Goal: Task Accomplishment & Management: Complete application form

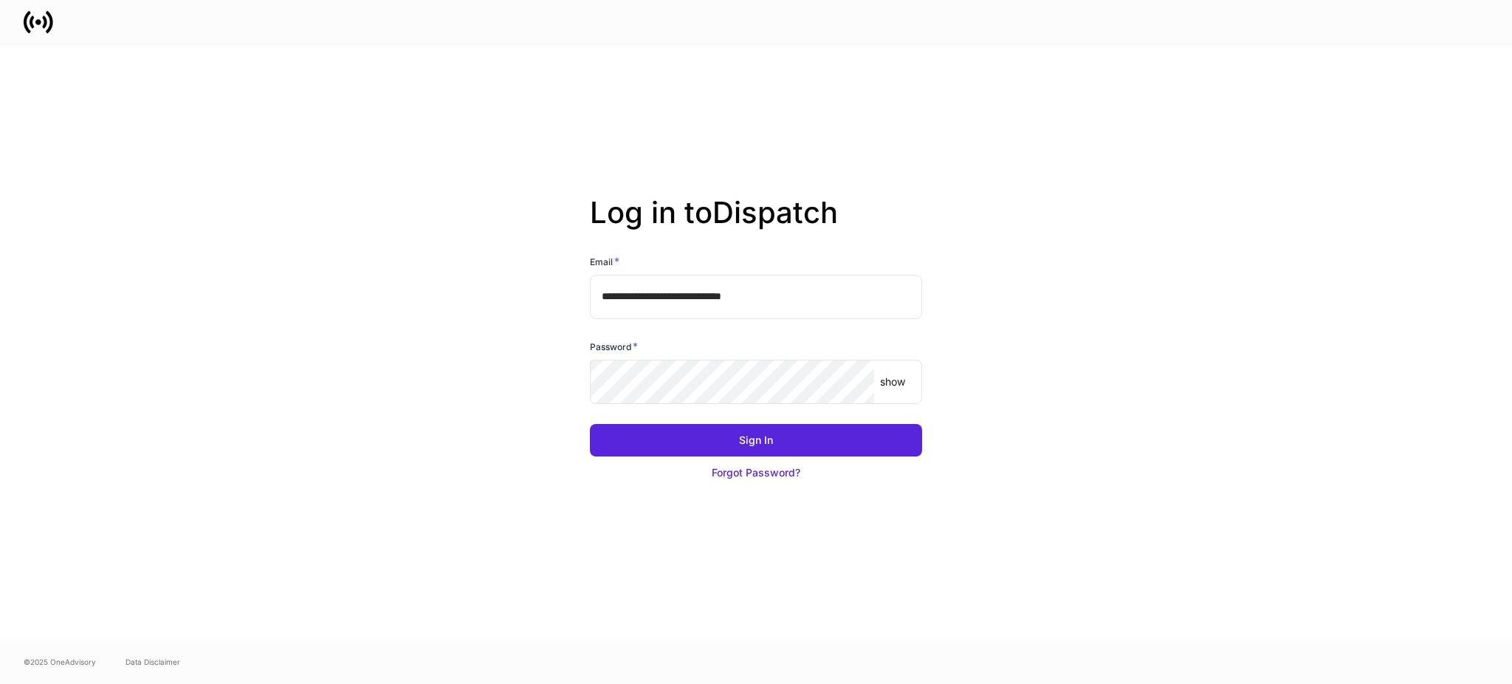
click at [669, 415] on div "Sign In Forgot Password?" at bounding box center [750, 447] width 344 height 83
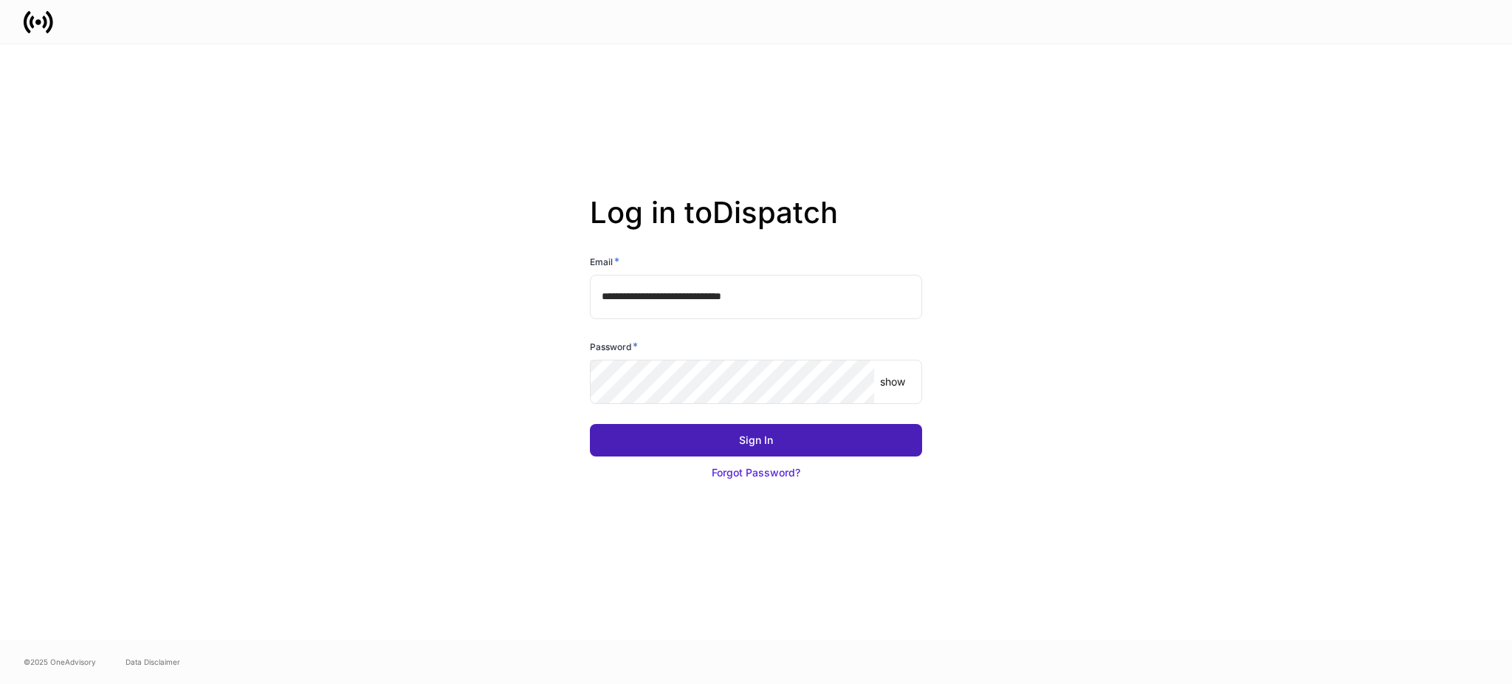
click at [675, 424] on button "Sign In" at bounding box center [756, 440] width 332 height 32
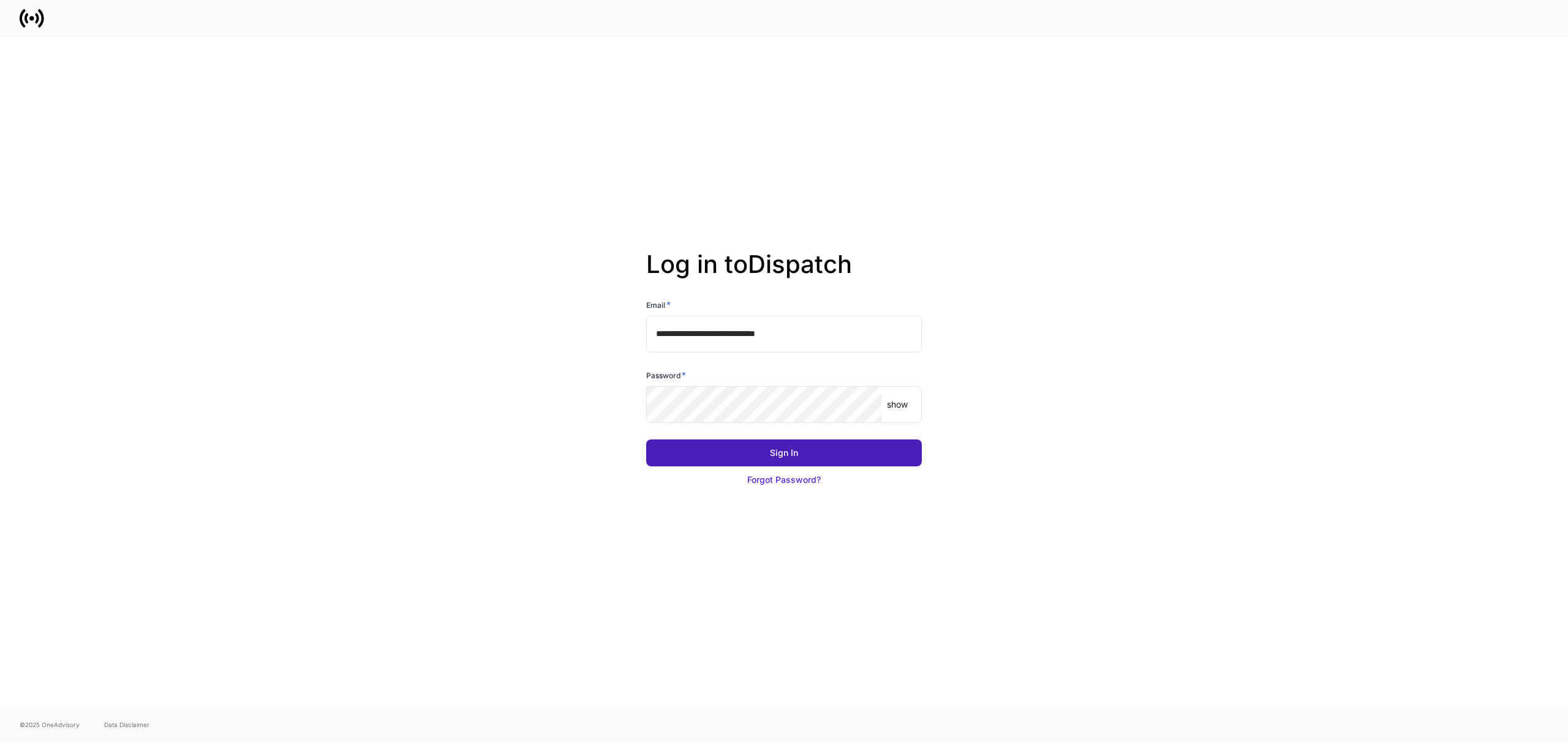
click at [826, 450] on button "Sign In" at bounding box center [784, 453] width 275 height 27
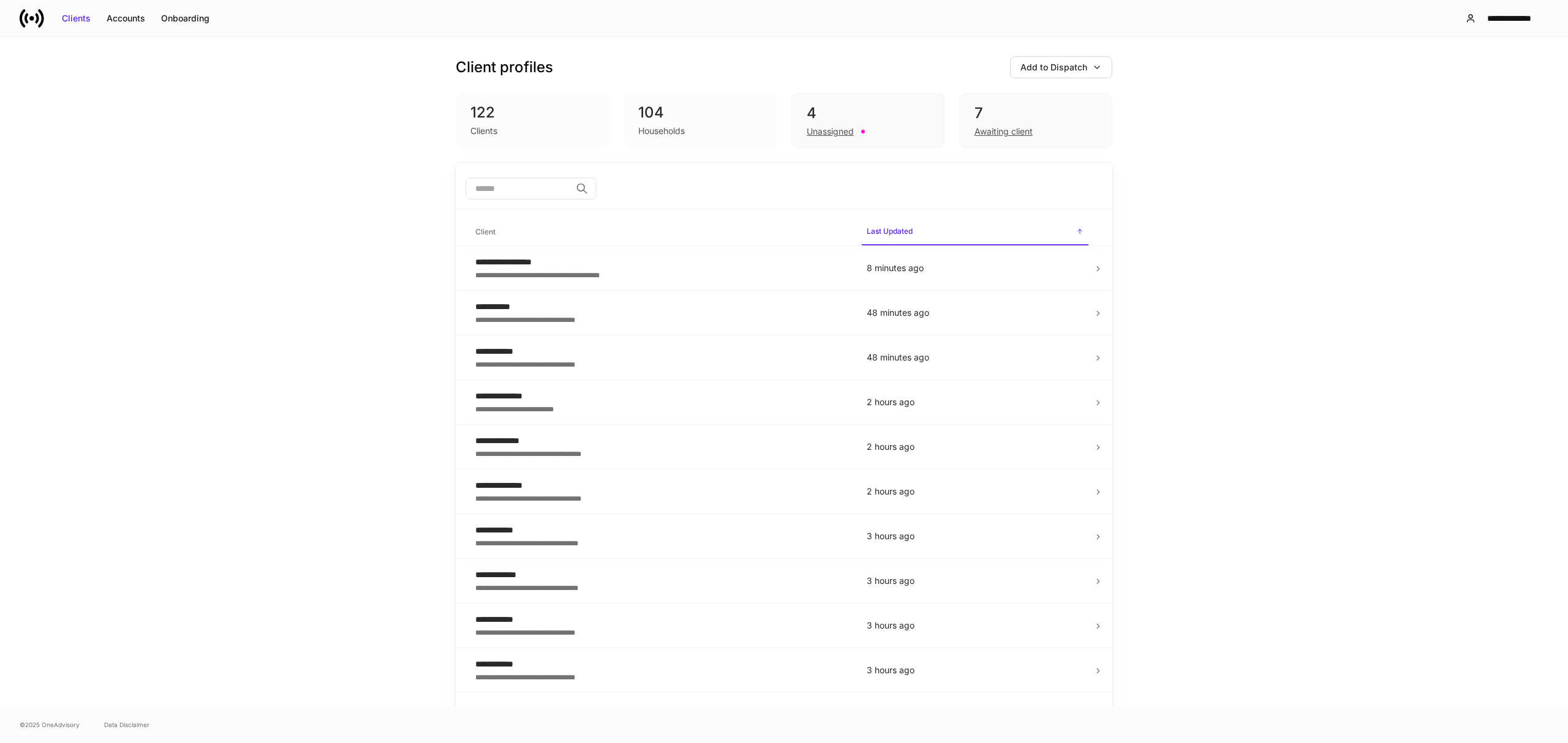
click at [498, 186] on input "search" at bounding box center [518, 188] width 105 height 22
click at [123, 28] on div "Clients Accounts Onboarding" at bounding box center [119, 18] width 197 height 25
click at [123, 15] on div "Accounts" at bounding box center [125, 18] width 39 height 12
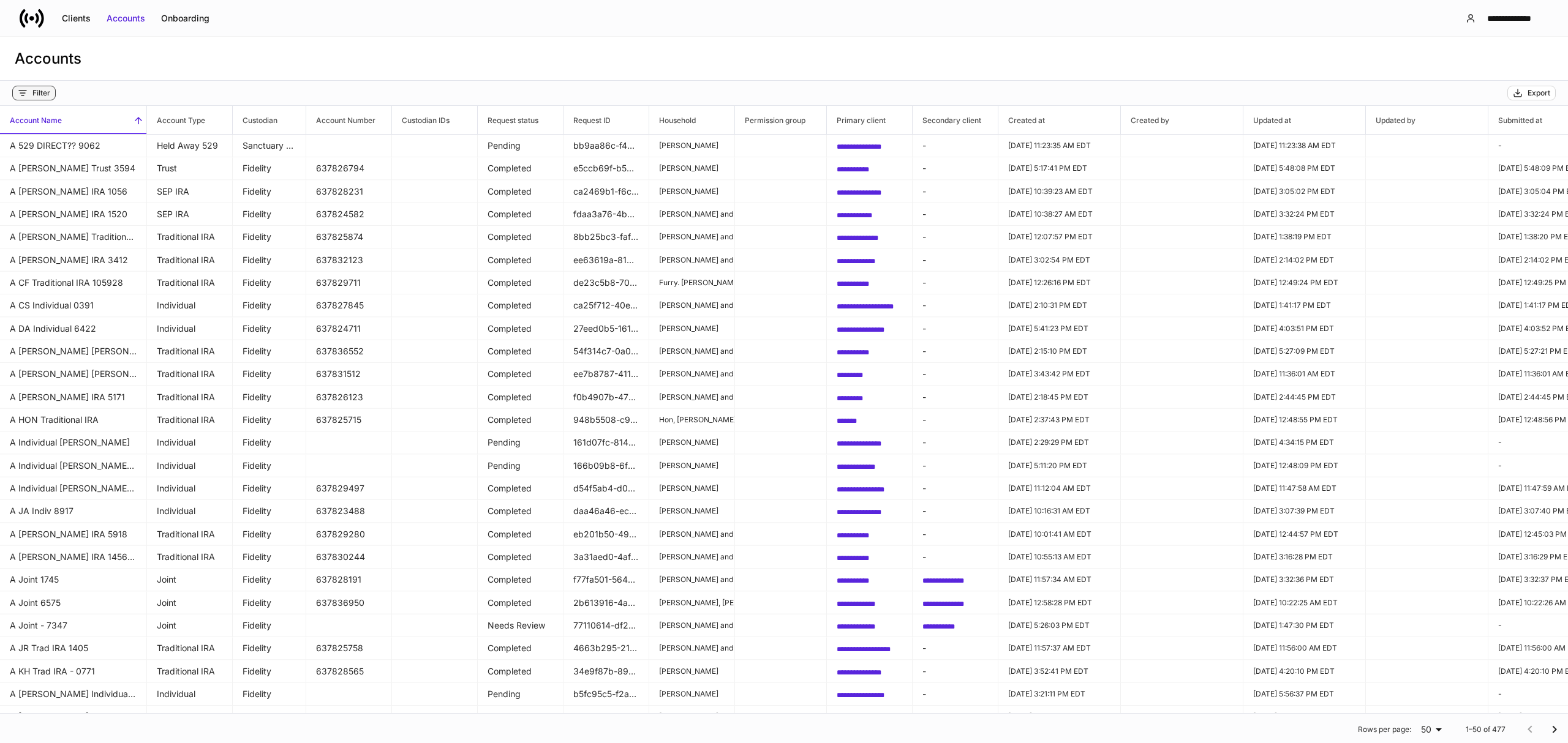
click at [33, 95] on div "Filter" at bounding box center [41, 93] width 17 height 10
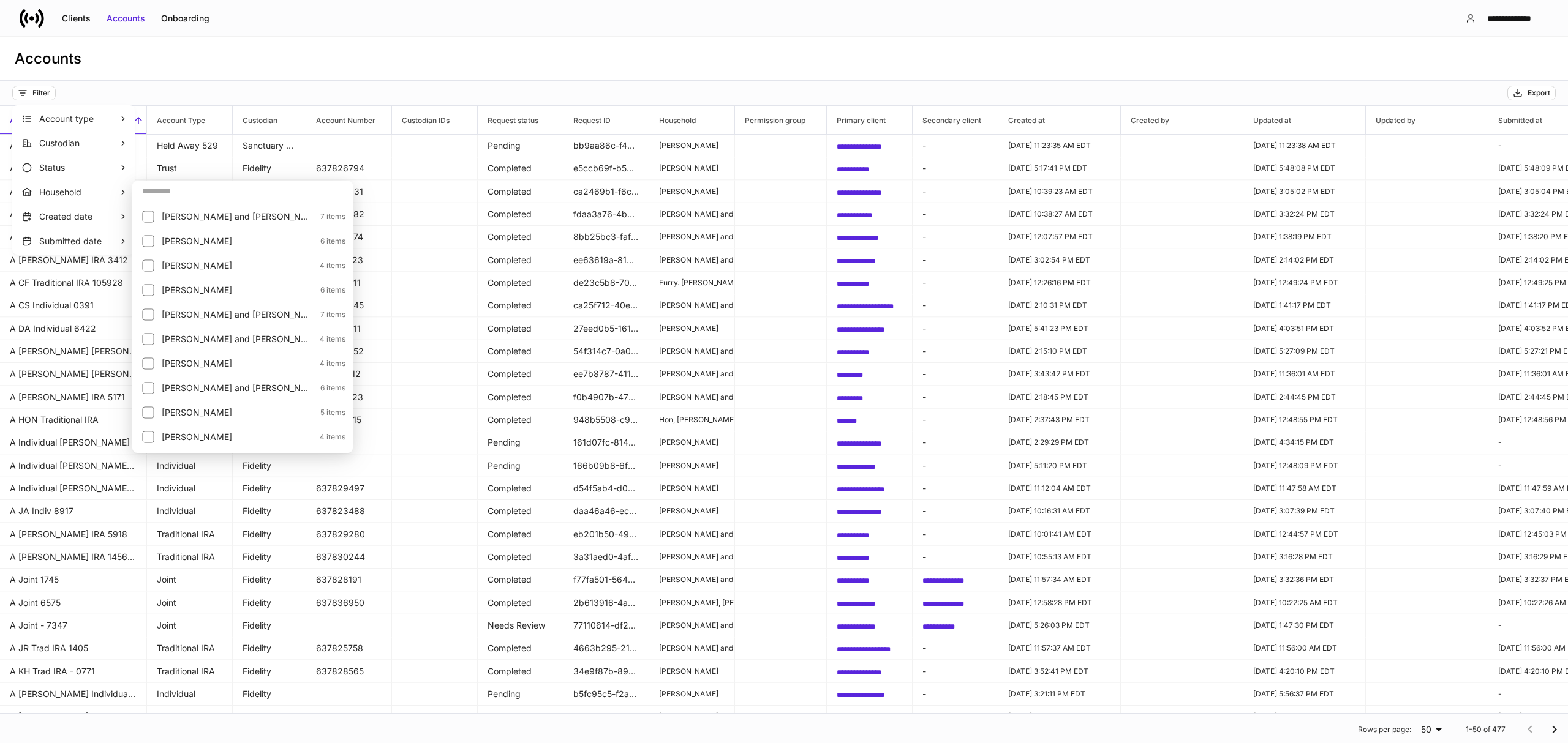
click at [192, 196] on input "text" at bounding box center [242, 191] width 221 height 22
type input "*******"
click at [207, 289] on p "Williams, Lynn" at bounding box center [237, 290] width 151 height 12
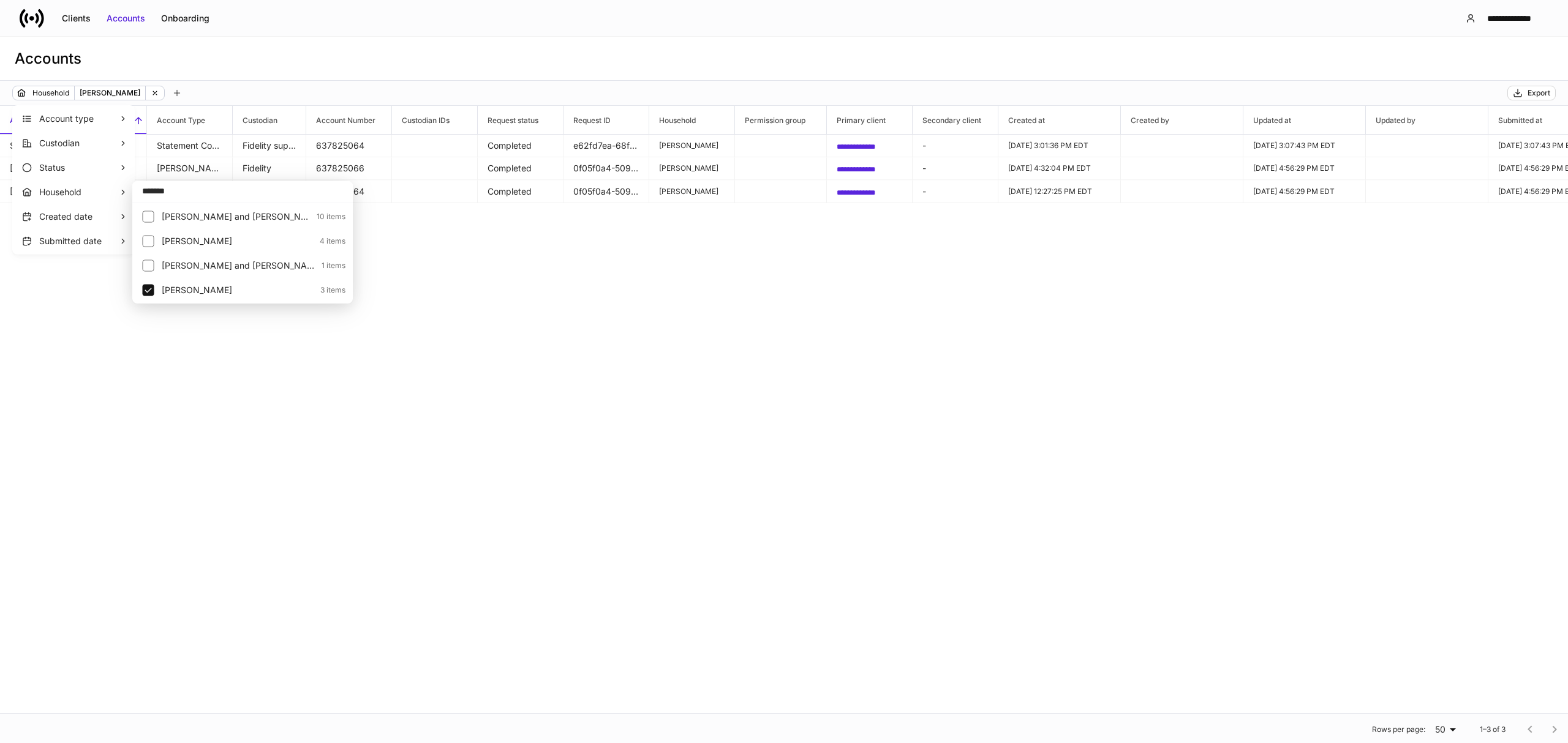
click at [1020, 301] on div at bounding box center [784, 372] width 1568 height 743
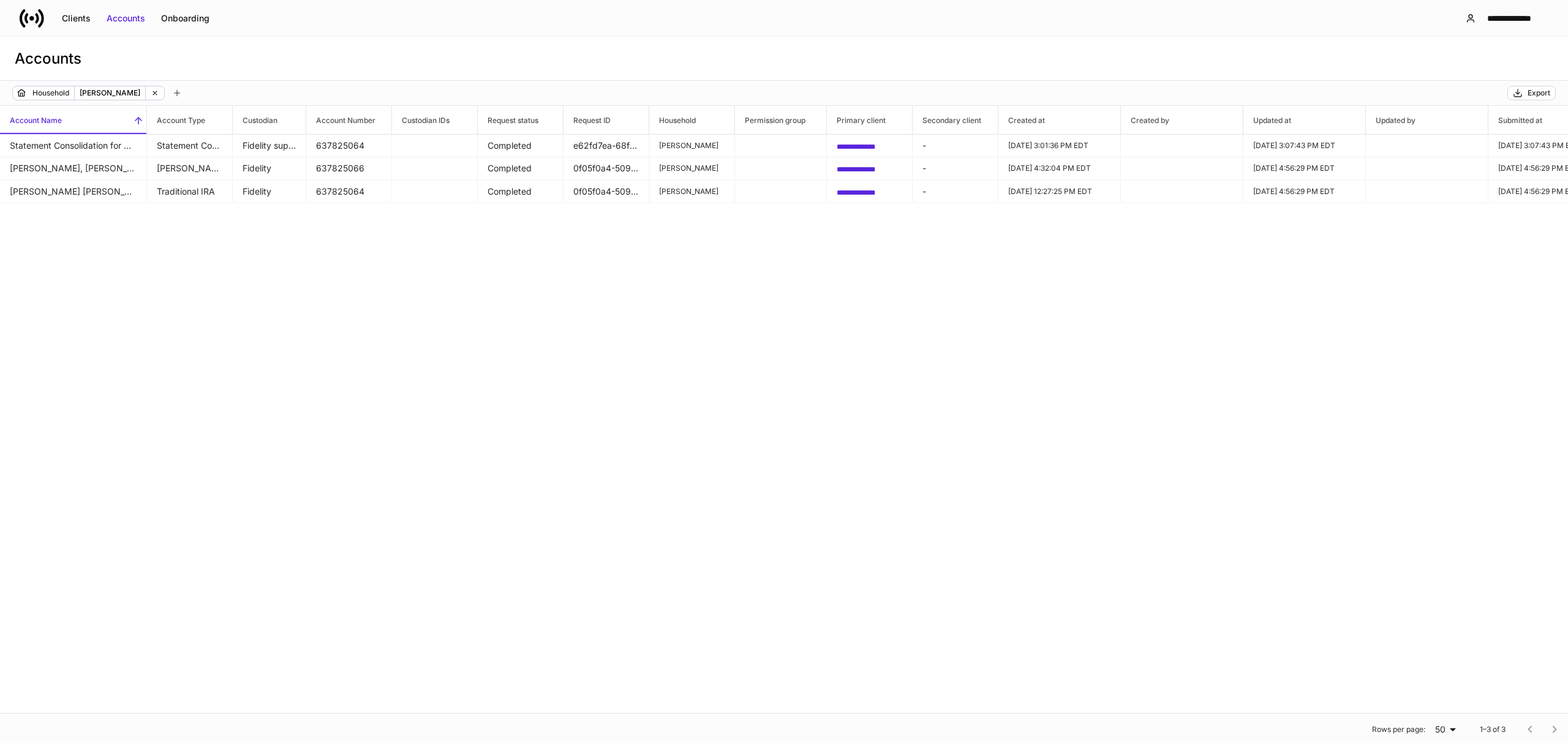
click at [151, 94] on icon at bounding box center [155, 93] width 8 height 8
click at [43, 95] on div "Filter" at bounding box center [41, 93] width 17 height 10
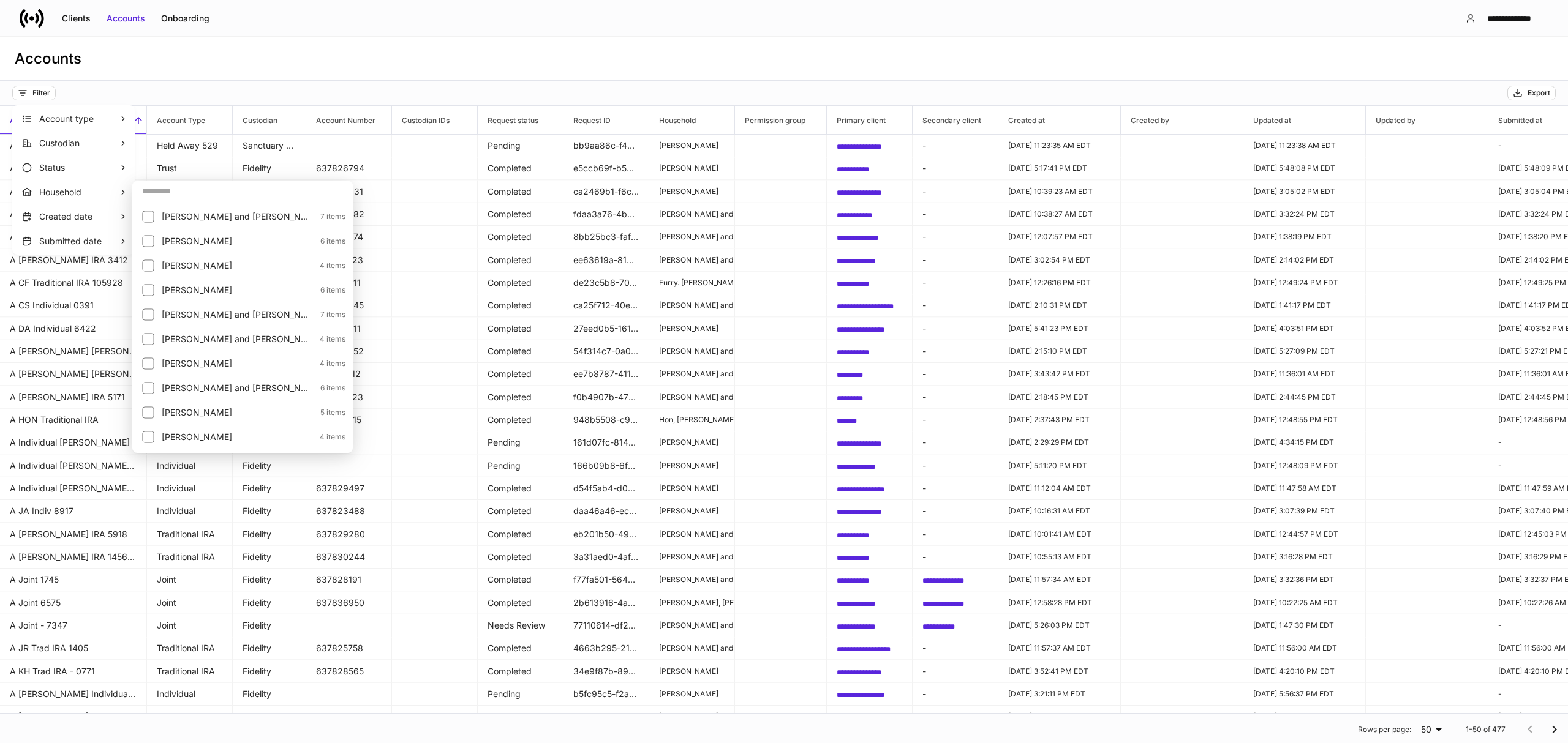
click at [157, 191] on input "text" at bounding box center [242, 191] width 221 height 22
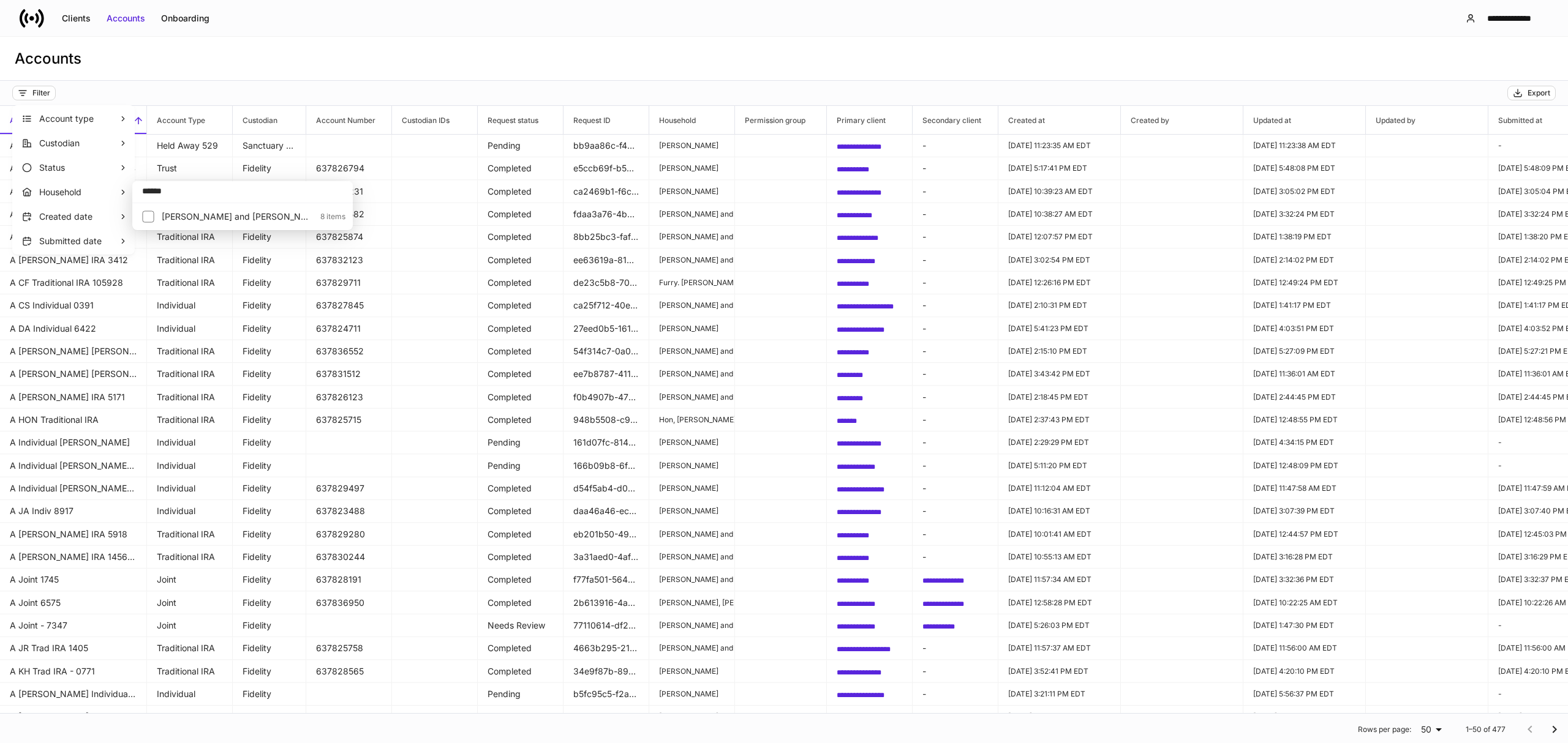
type input "******"
click at [217, 219] on p "Larson, Sara and Steve" at bounding box center [237, 216] width 151 height 12
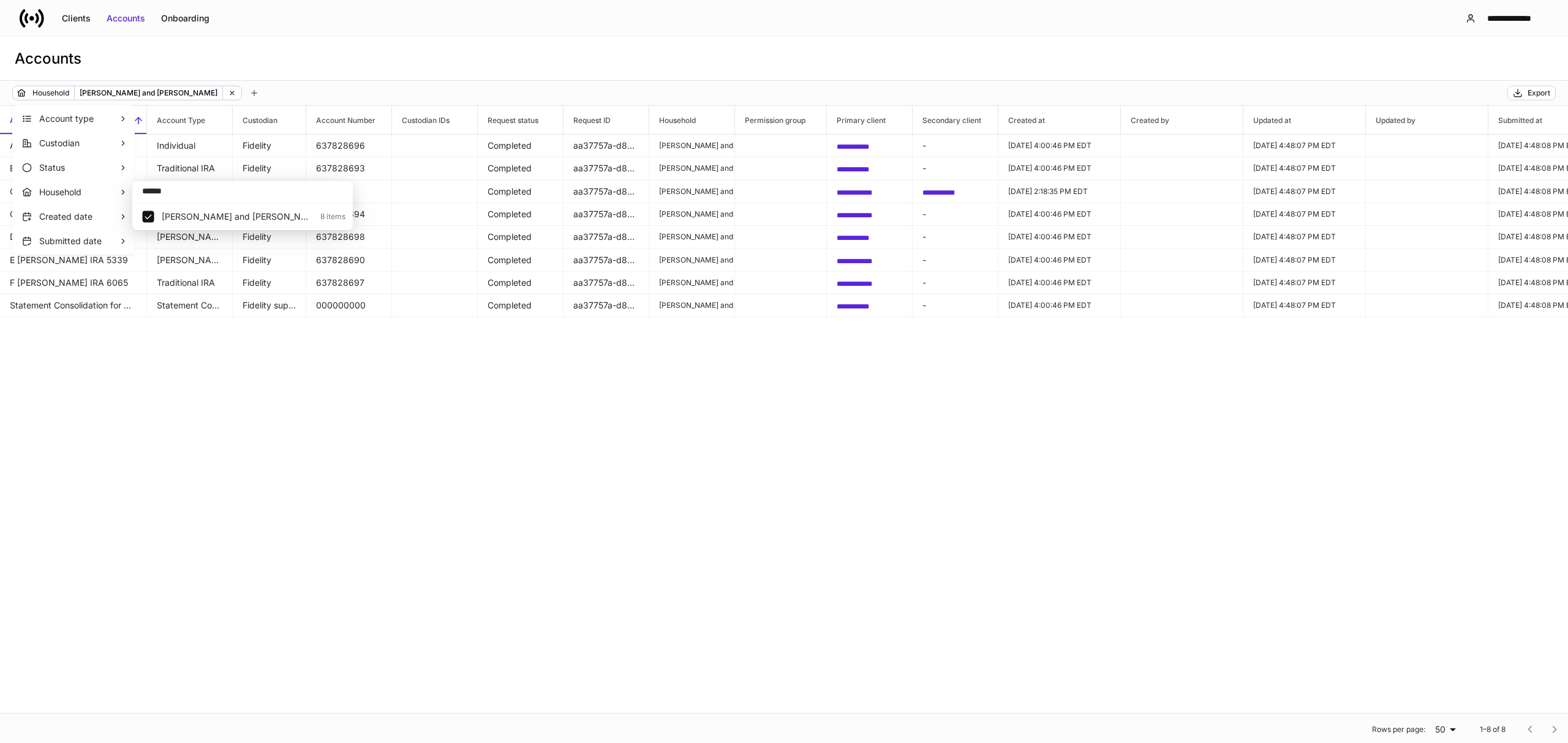
click at [1532, 89] on div at bounding box center [784, 372] width 1568 height 743
click at [1532, 89] on div "Export" at bounding box center [1538, 93] width 22 height 10
click at [20, 11] on icon at bounding box center [32, 18] width 25 height 25
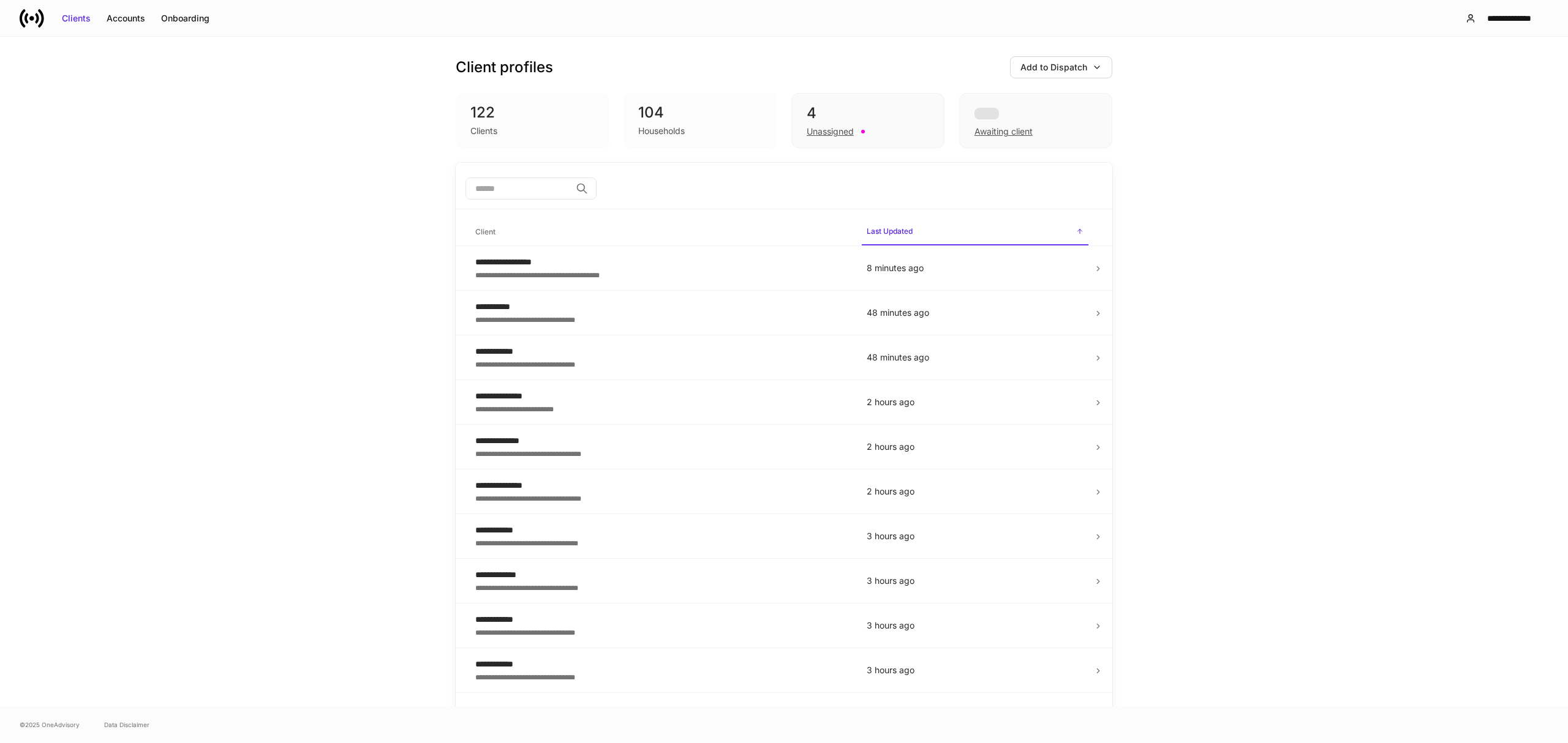
drag, startPoint x: 509, startPoint y: 206, endPoint x: 509, endPoint y: 197, distance: 9.0
click at [509, 202] on div "​" at bounding box center [783, 189] width 656 height 39
click at [510, 194] on input "search" at bounding box center [518, 188] width 105 height 22
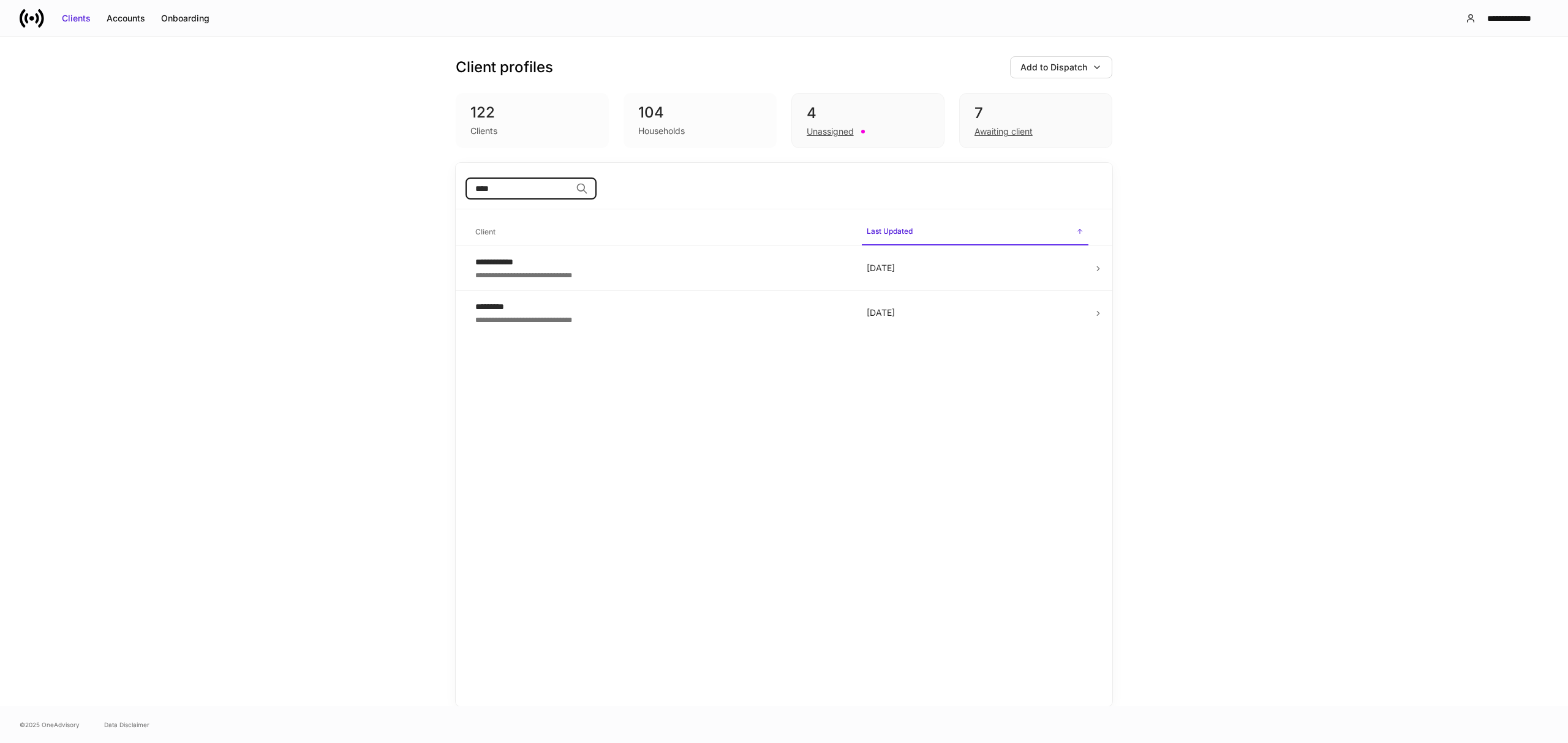
type input "****"
click at [503, 308] on div "*********" at bounding box center [661, 307] width 372 height 12
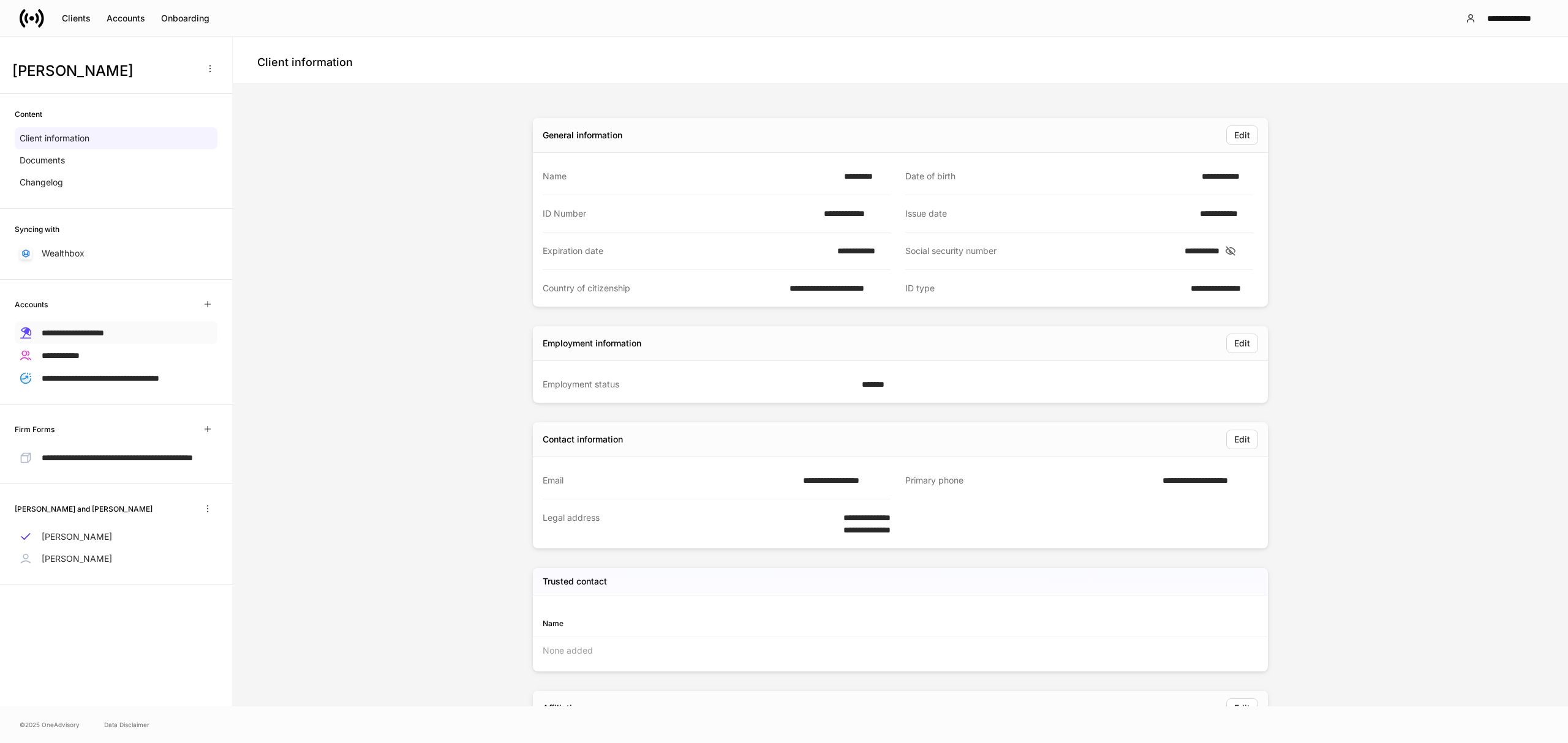
click at [77, 332] on span "**********" at bounding box center [72, 333] width 62 height 8
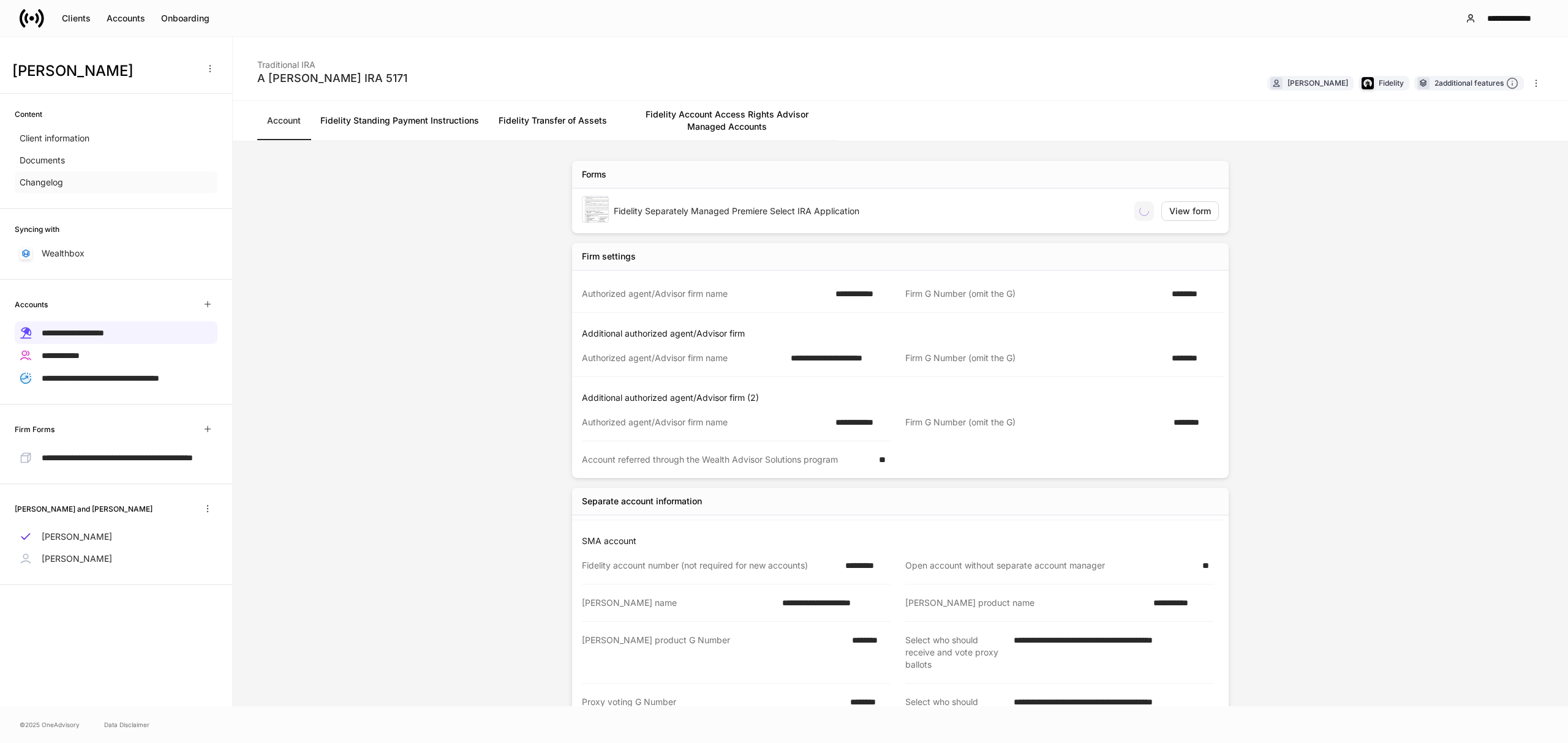
click at [56, 182] on p "Changelog" at bounding box center [41, 182] width 43 height 12
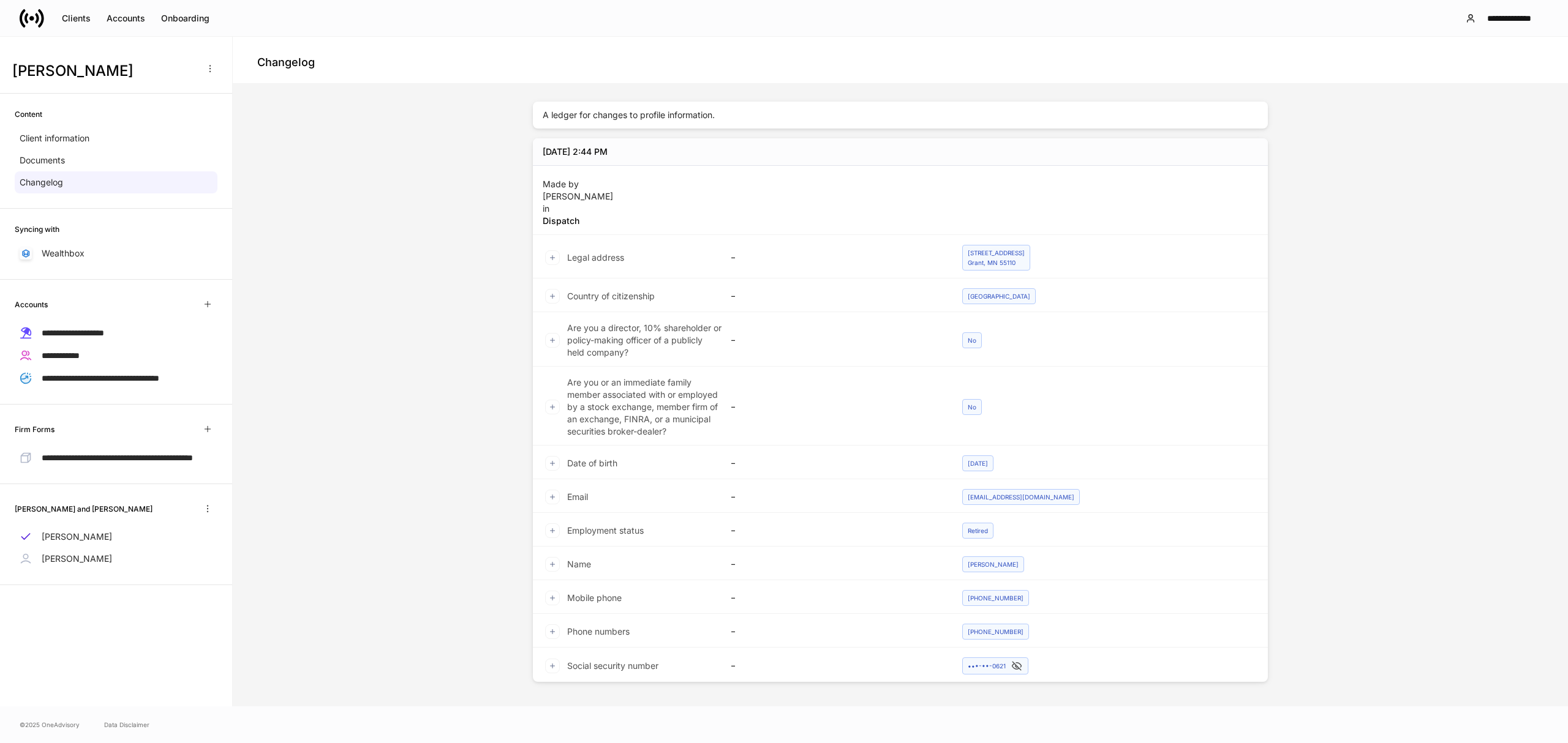
scroll to position [13, 0]
click at [1010, 670] on icon at bounding box center [1016, 666] width 12 height 11
drag, startPoint x: 963, startPoint y: 667, endPoint x: 1001, endPoint y: 669, distance: 38.1
click at [1001, 669] on div "476-62-0621" at bounding box center [996, 666] width 55 height 11
copy div "476-62-0621"
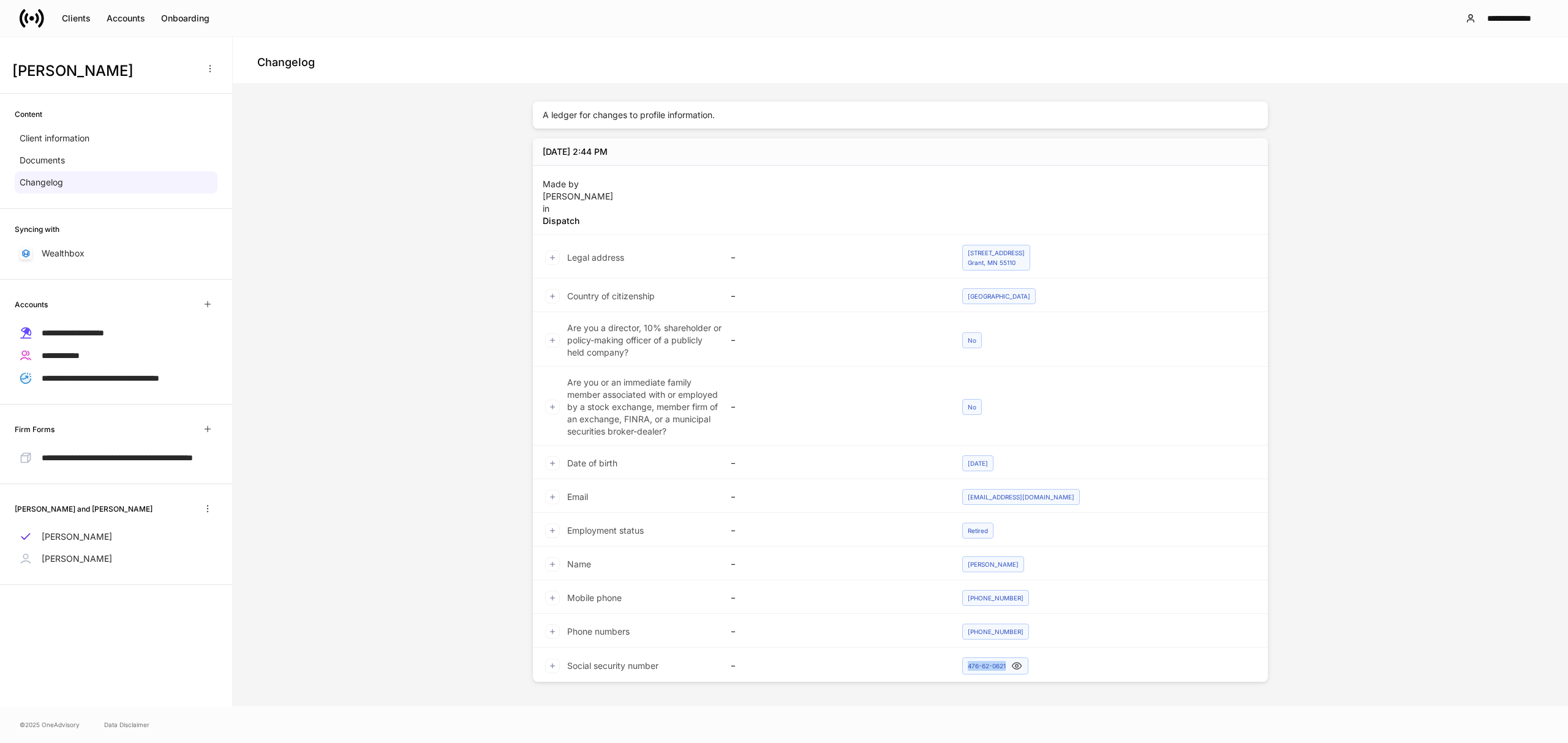
click at [23, 15] on icon at bounding box center [32, 18] width 25 height 25
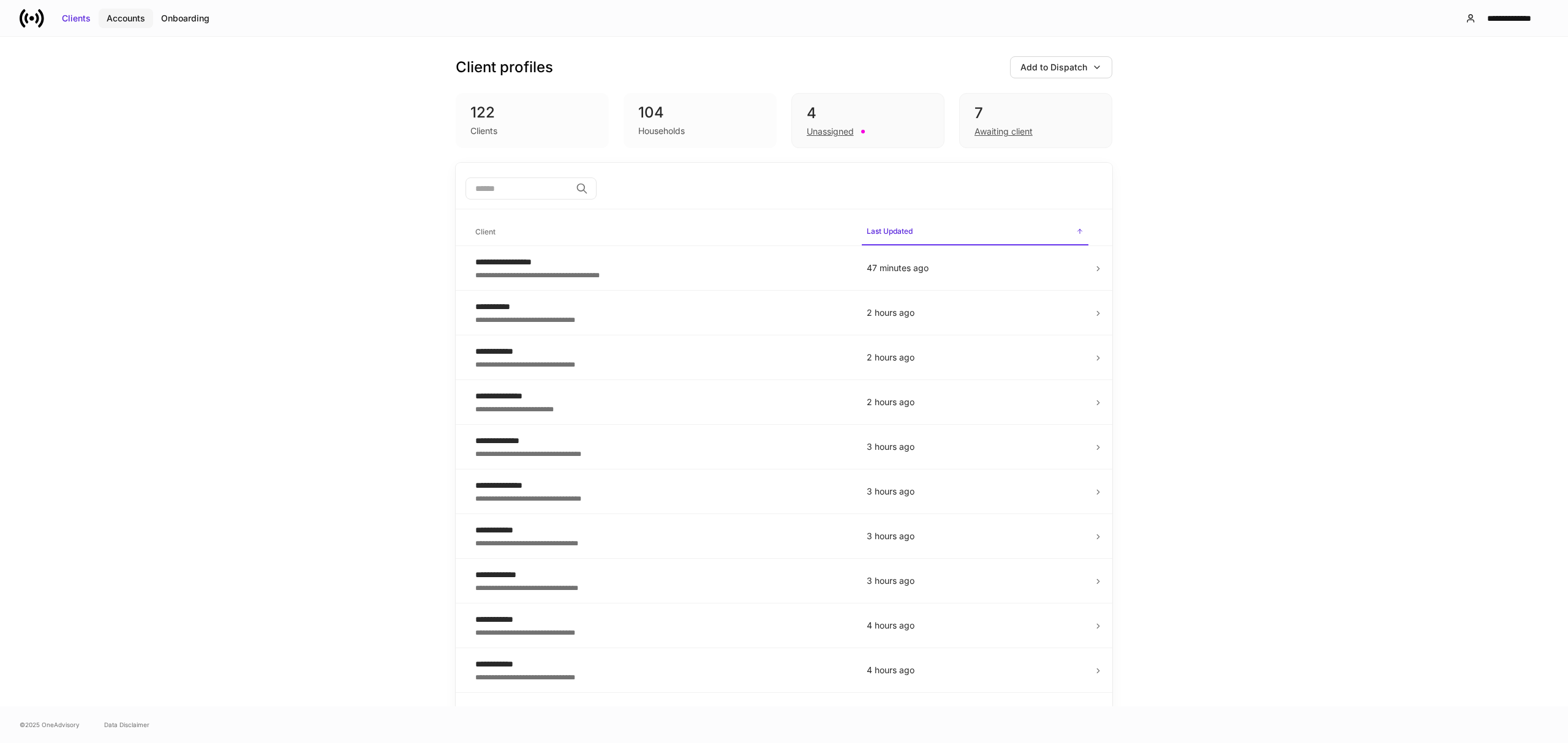
click at [148, 23] on button "Accounts" at bounding box center [126, 18] width 55 height 20
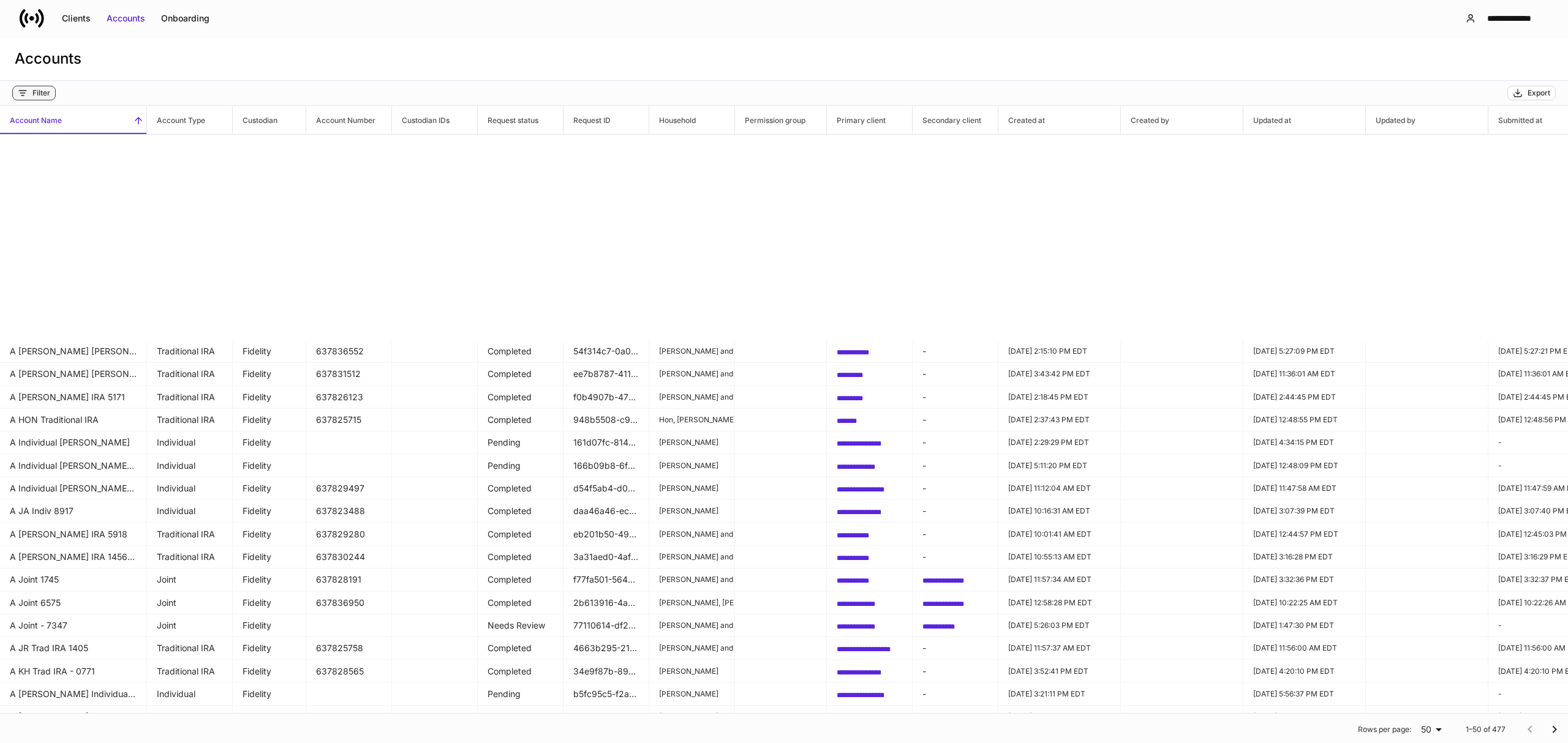
click at [45, 91] on div "Filter" at bounding box center [41, 93] width 17 height 10
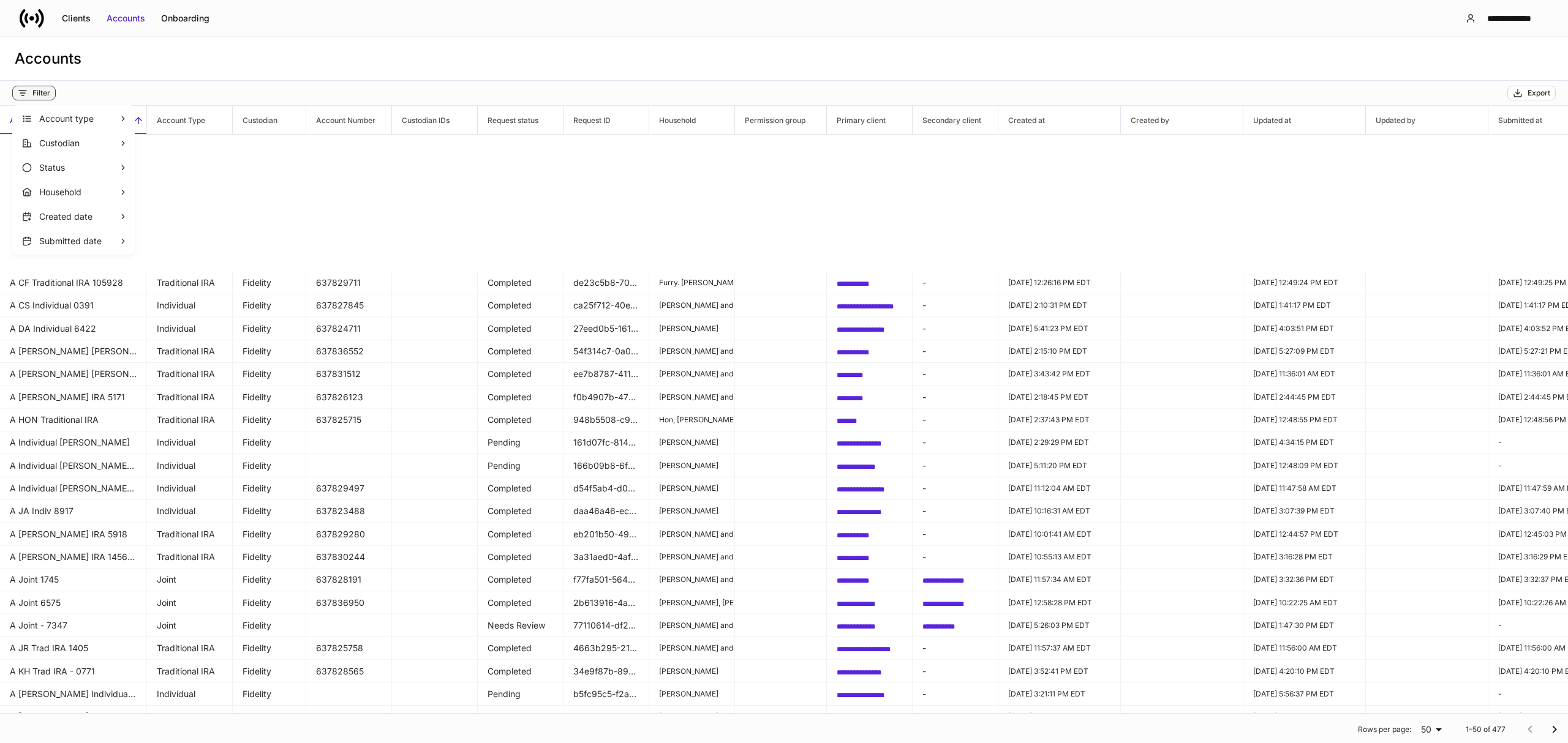
scroll to position [163, 0]
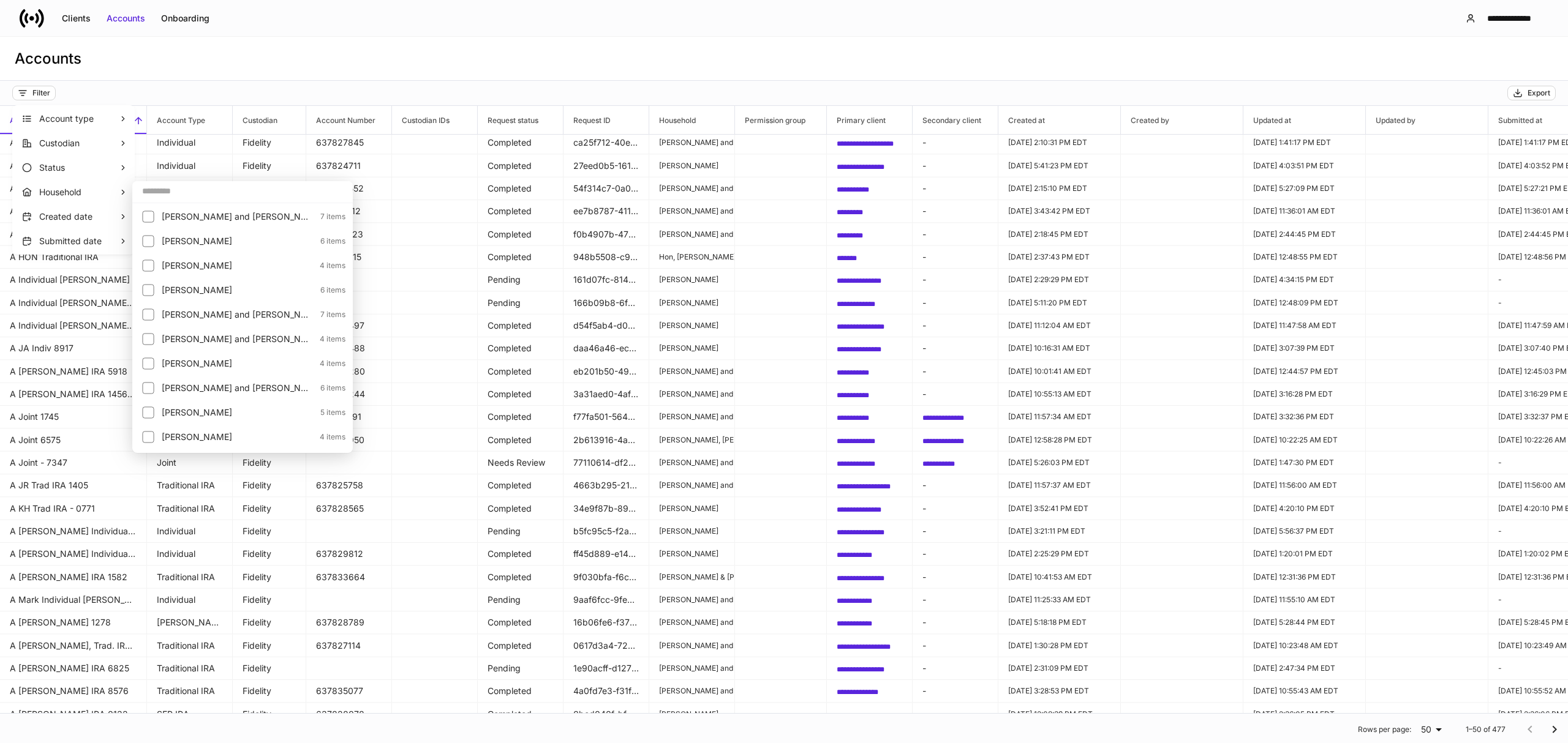
click at [157, 188] on input "text" at bounding box center [242, 191] width 221 height 22
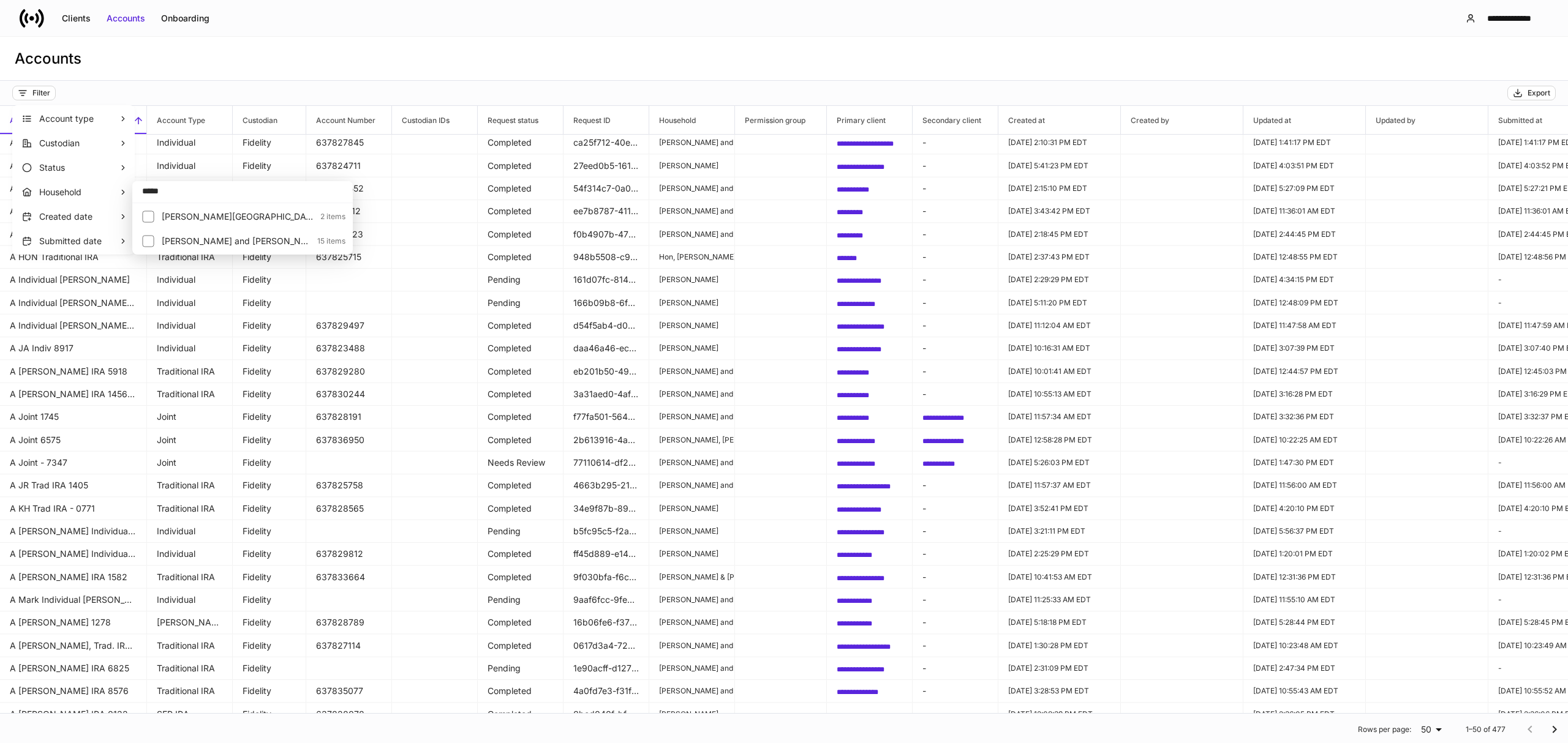
type input "*****"
click at [200, 240] on p "Schechter, John and Charlotte" at bounding box center [236, 241] width 149 height 12
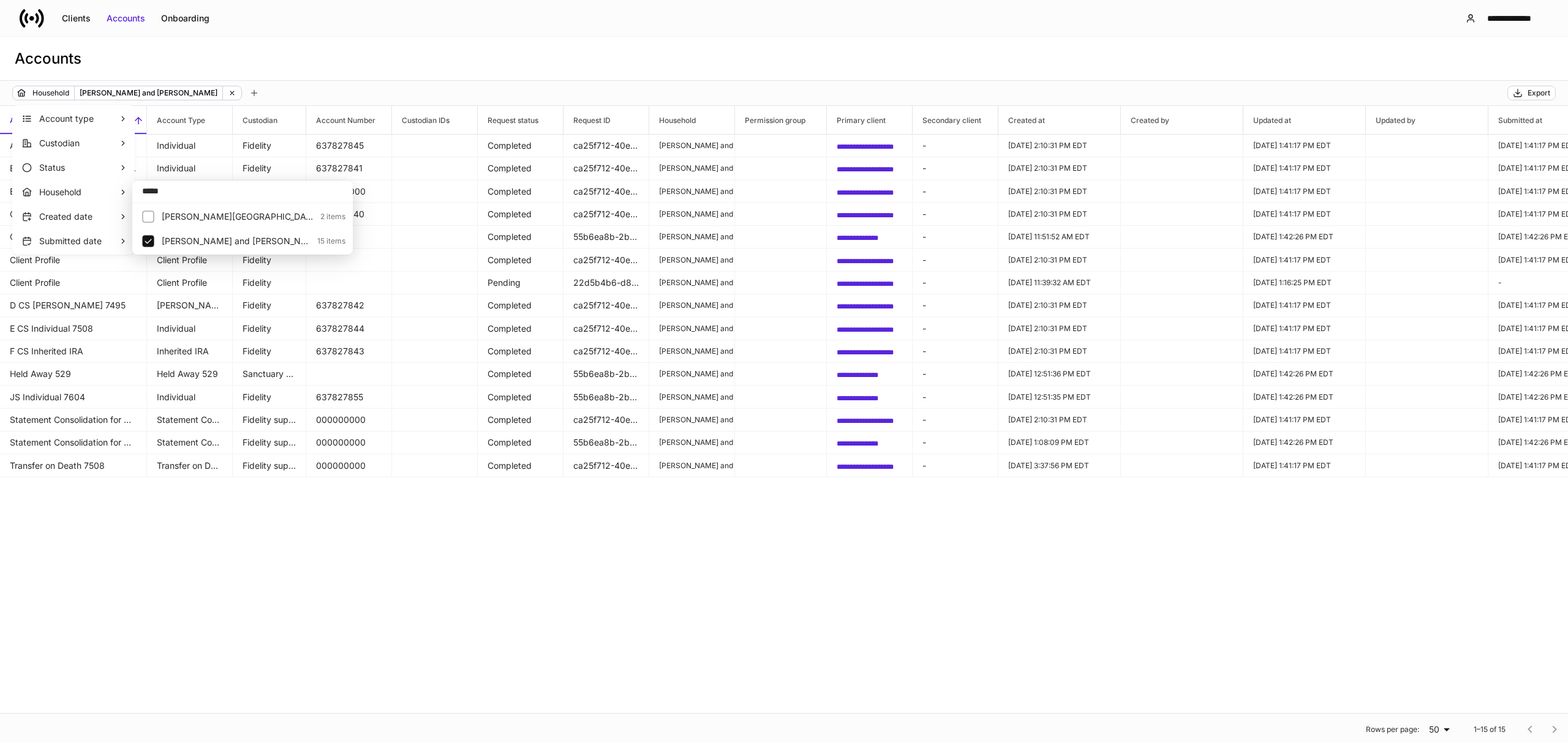
click at [302, 515] on div at bounding box center [784, 372] width 1568 height 743
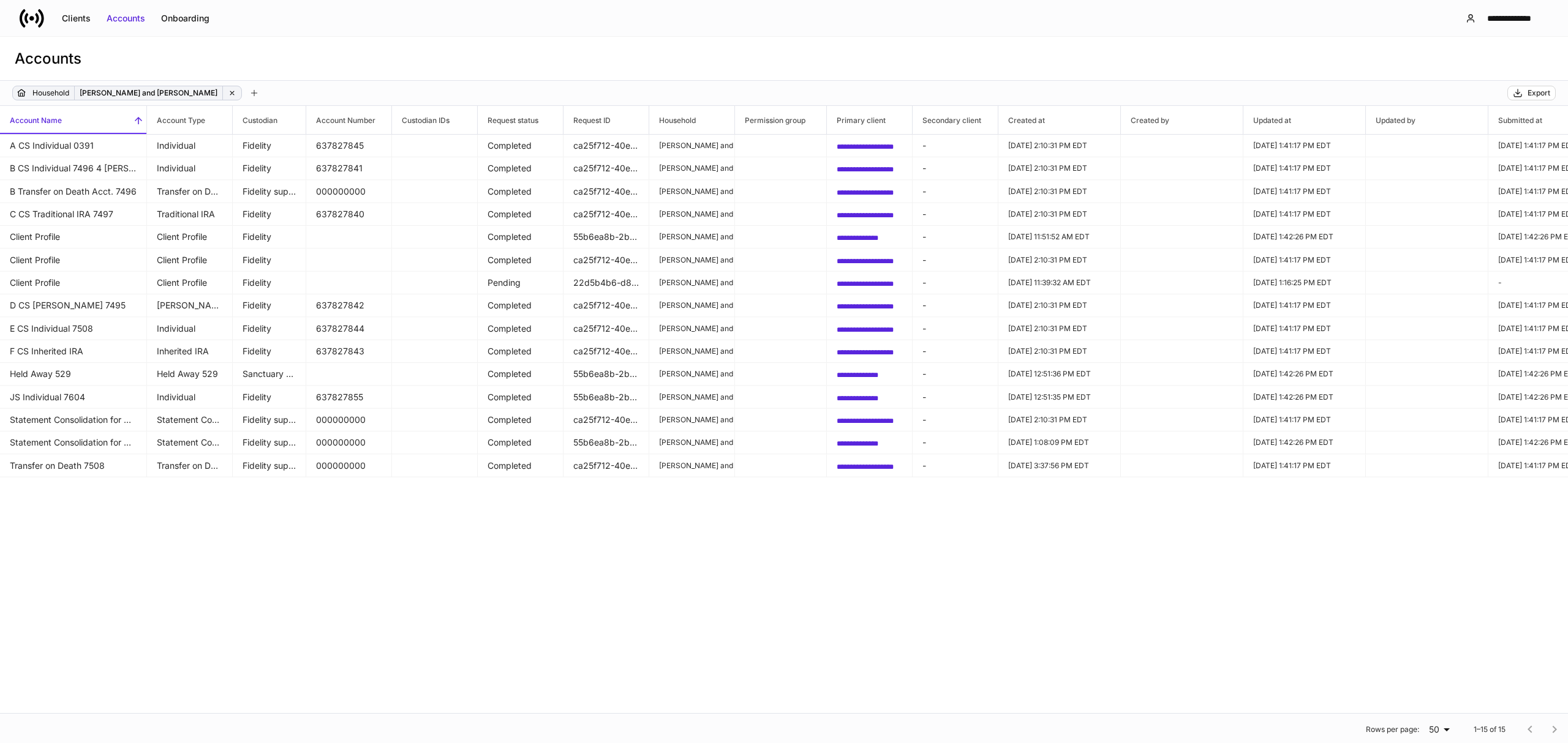
click at [228, 92] on icon at bounding box center [232, 93] width 8 height 8
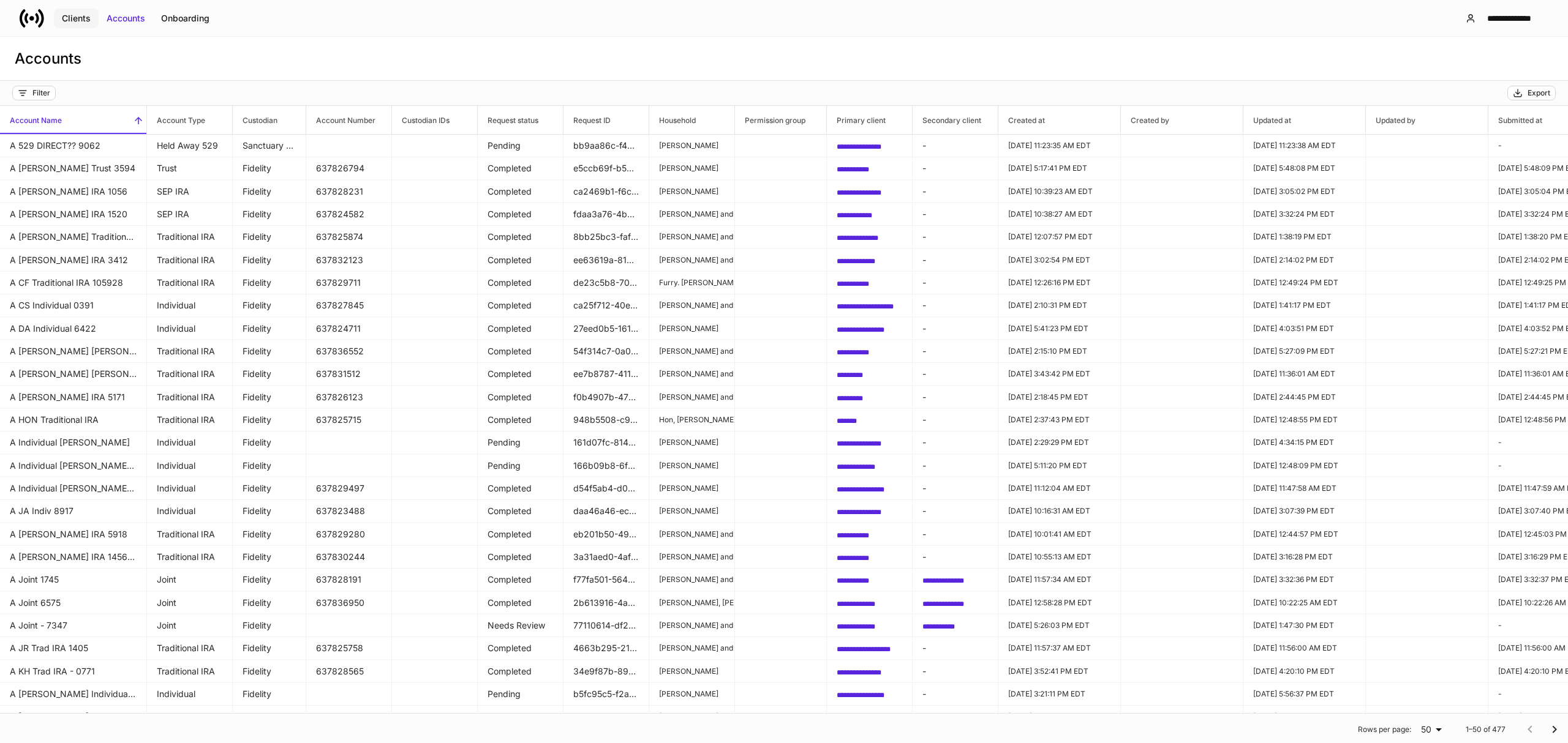
click at [80, 18] on div "Clients" at bounding box center [76, 18] width 29 height 12
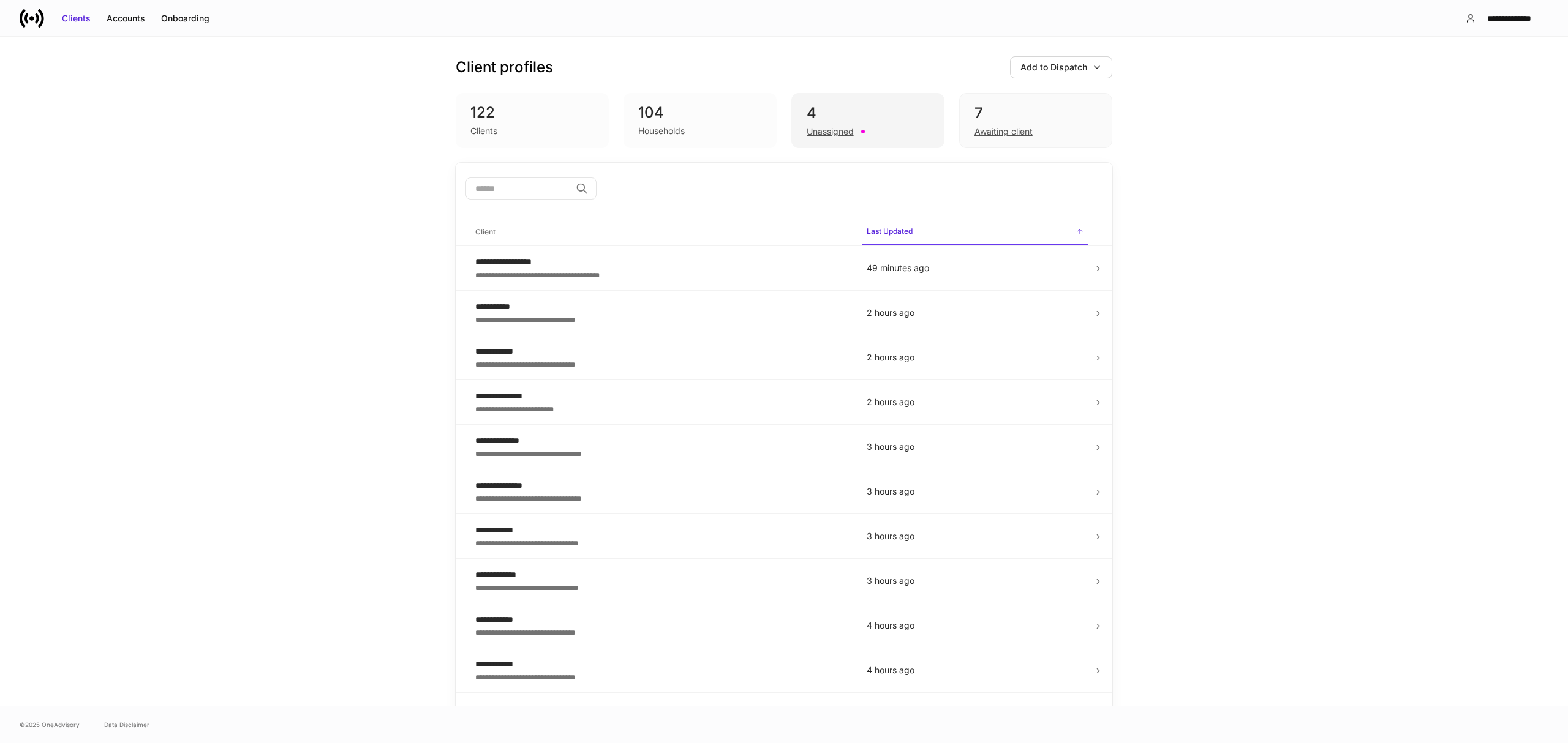
click at [861, 130] on div at bounding box center [863, 132] width 3 height 3
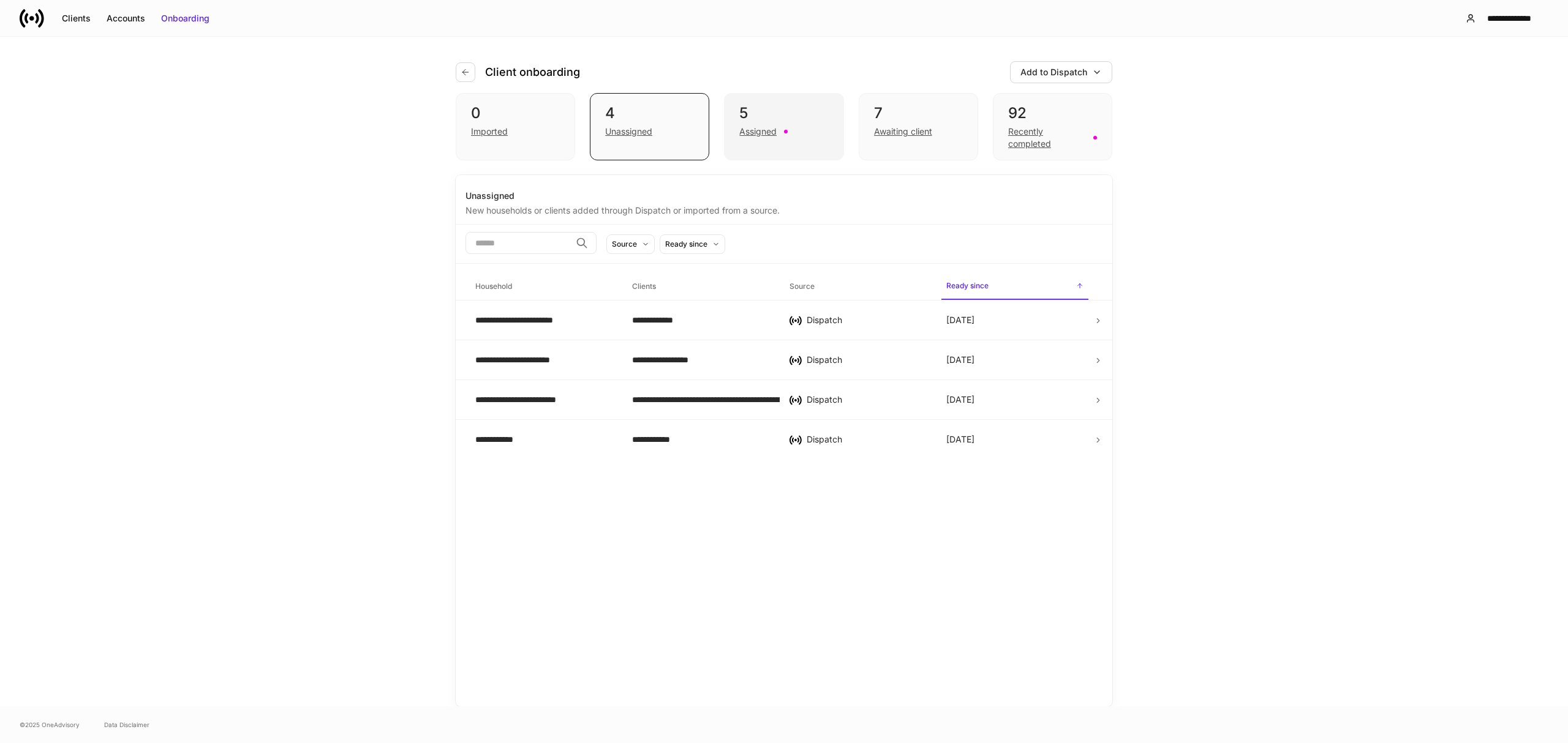
click at [787, 125] on div "Assigned" at bounding box center [783, 130] width 89 height 15
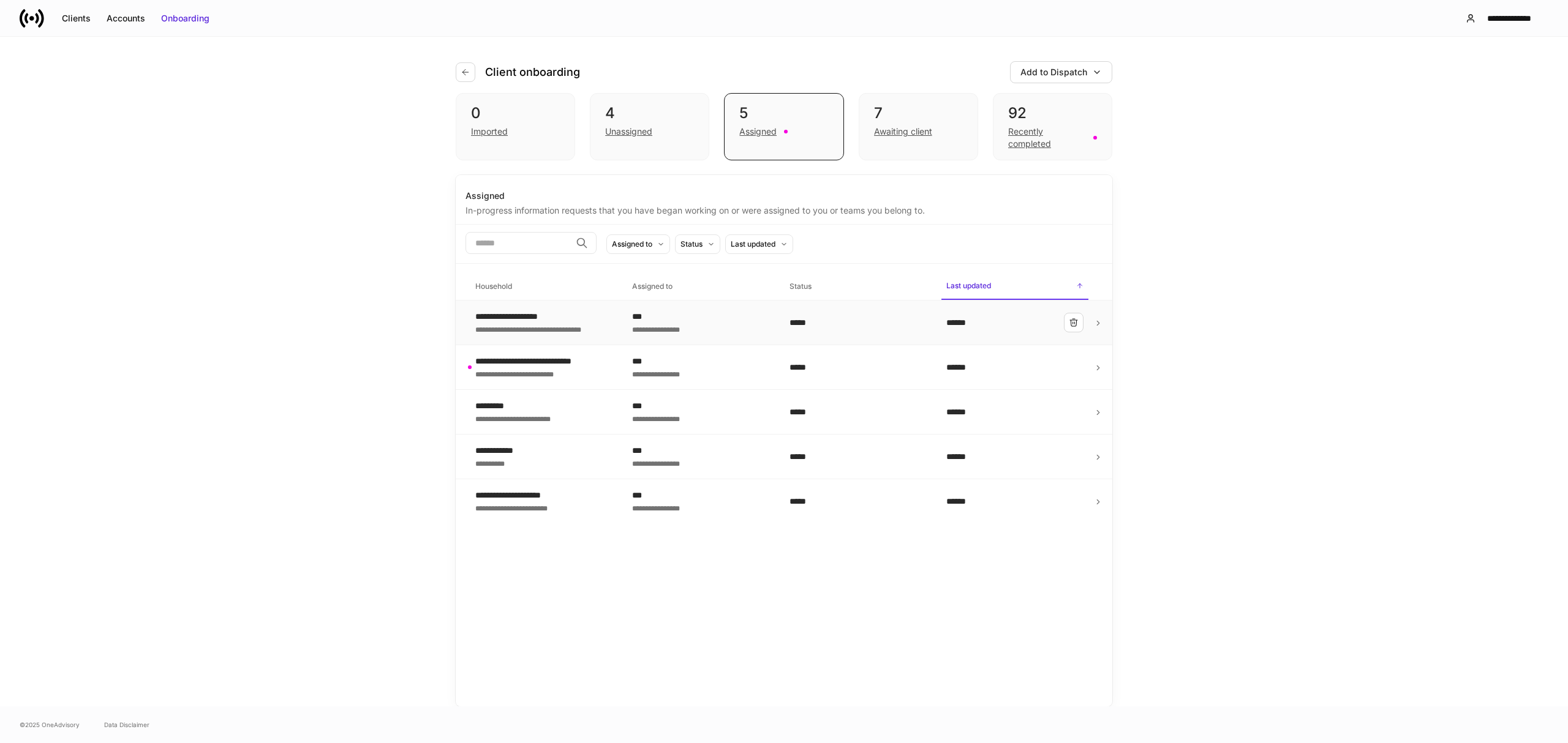
click at [548, 319] on div "**********" at bounding box center [539, 316] width 128 height 12
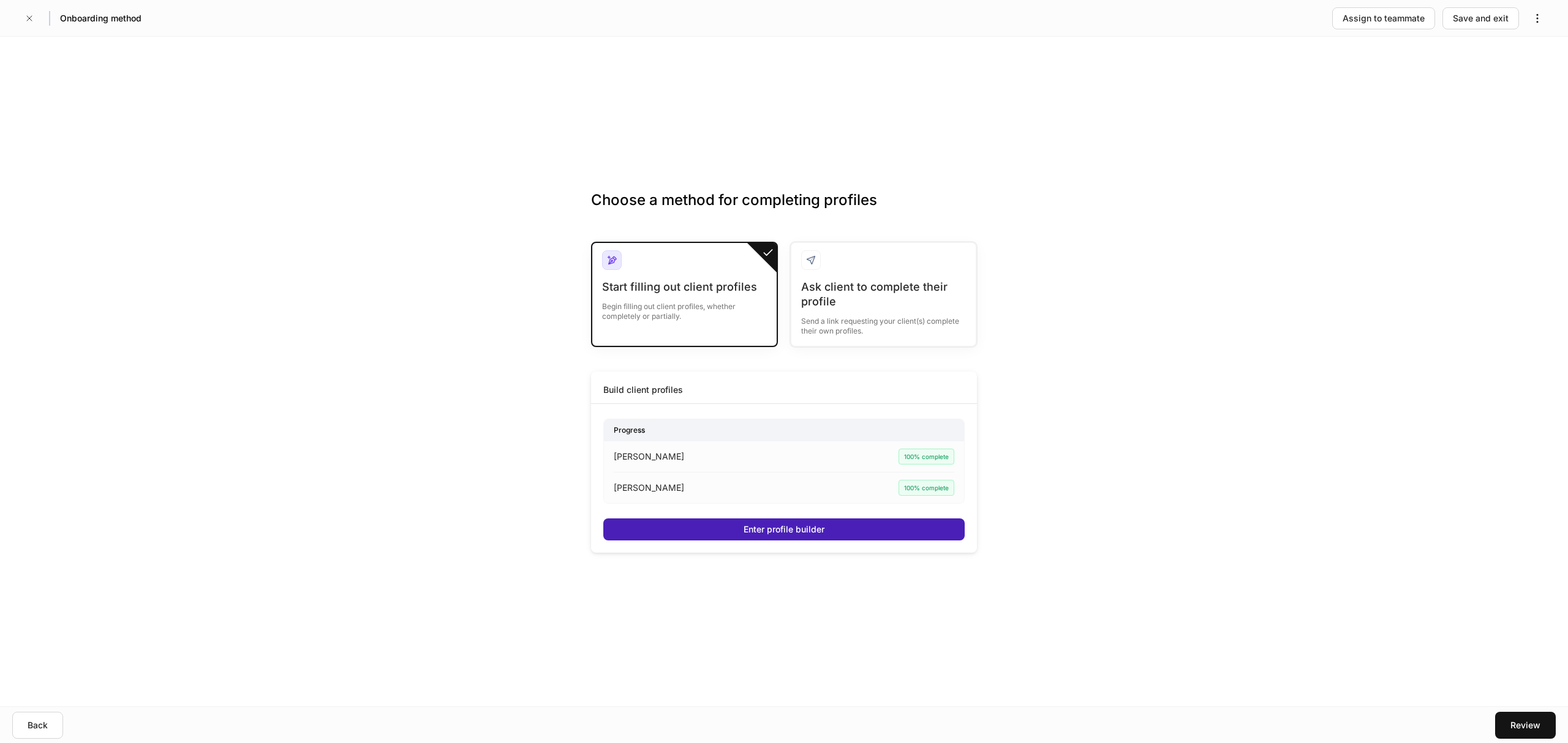
click at [895, 530] on button "Enter profile builder" at bounding box center [784, 529] width 362 height 22
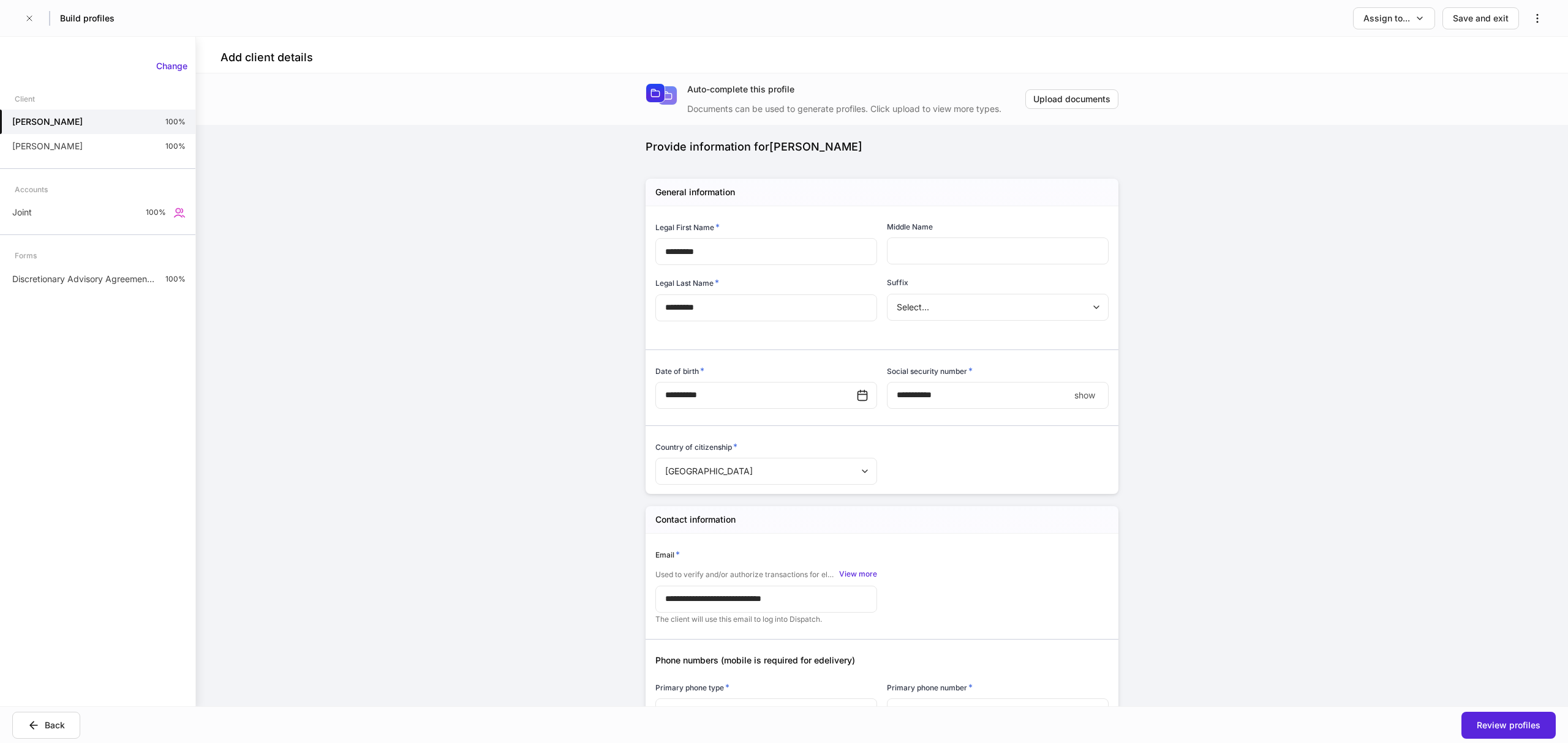
type input "**********"
click at [95, 196] on div "Accounts" at bounding box center [98, 190] width 196 height 22
click at [79, 209] on div "Joint 100%" at bounding box center [98, 212] width 196 height 25
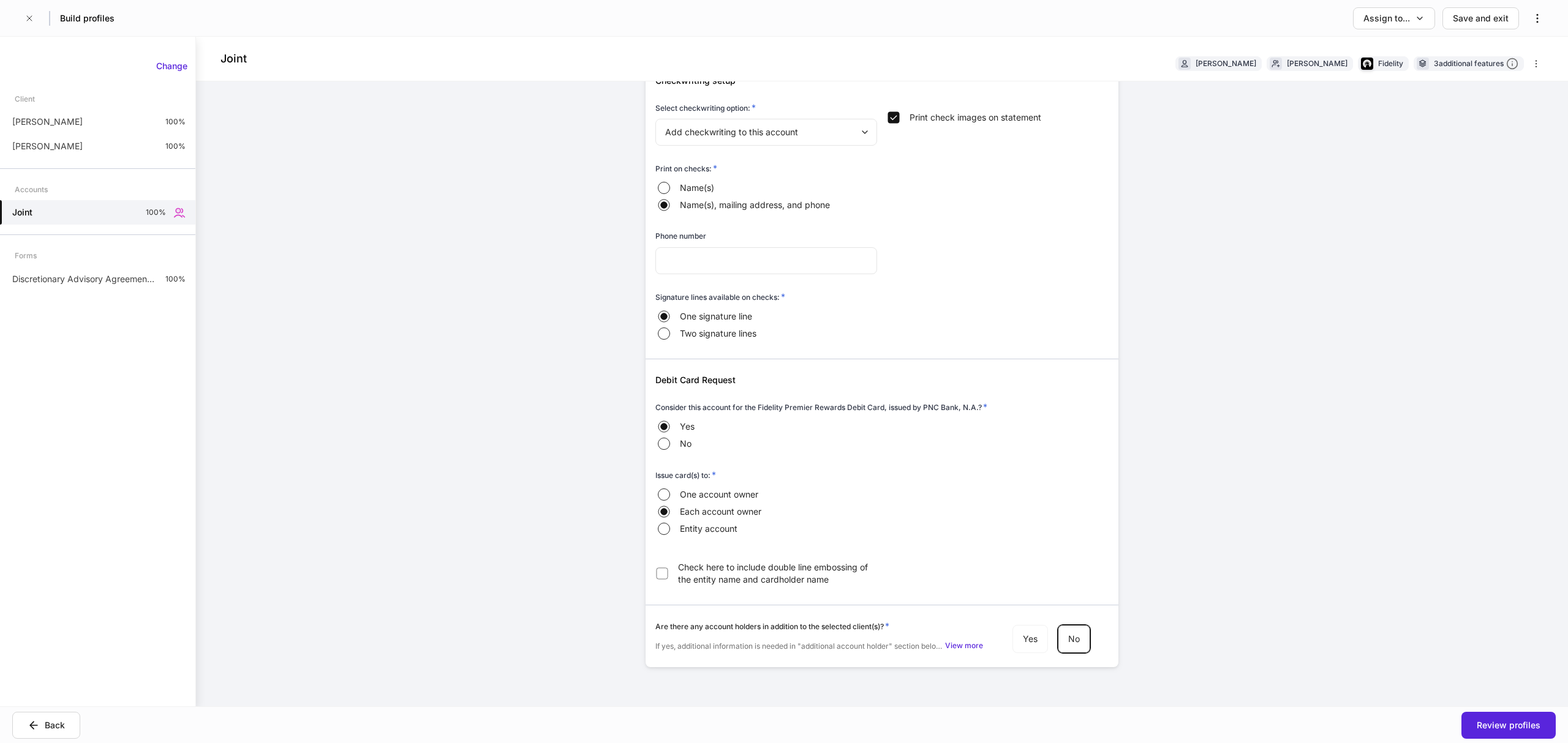
scroll to position [2215, 0]
click at [80, 273] on p "Discretionary Advisory Agreement: Client Wrap Fee" at bounding box center [84, 279] width 144 height 12
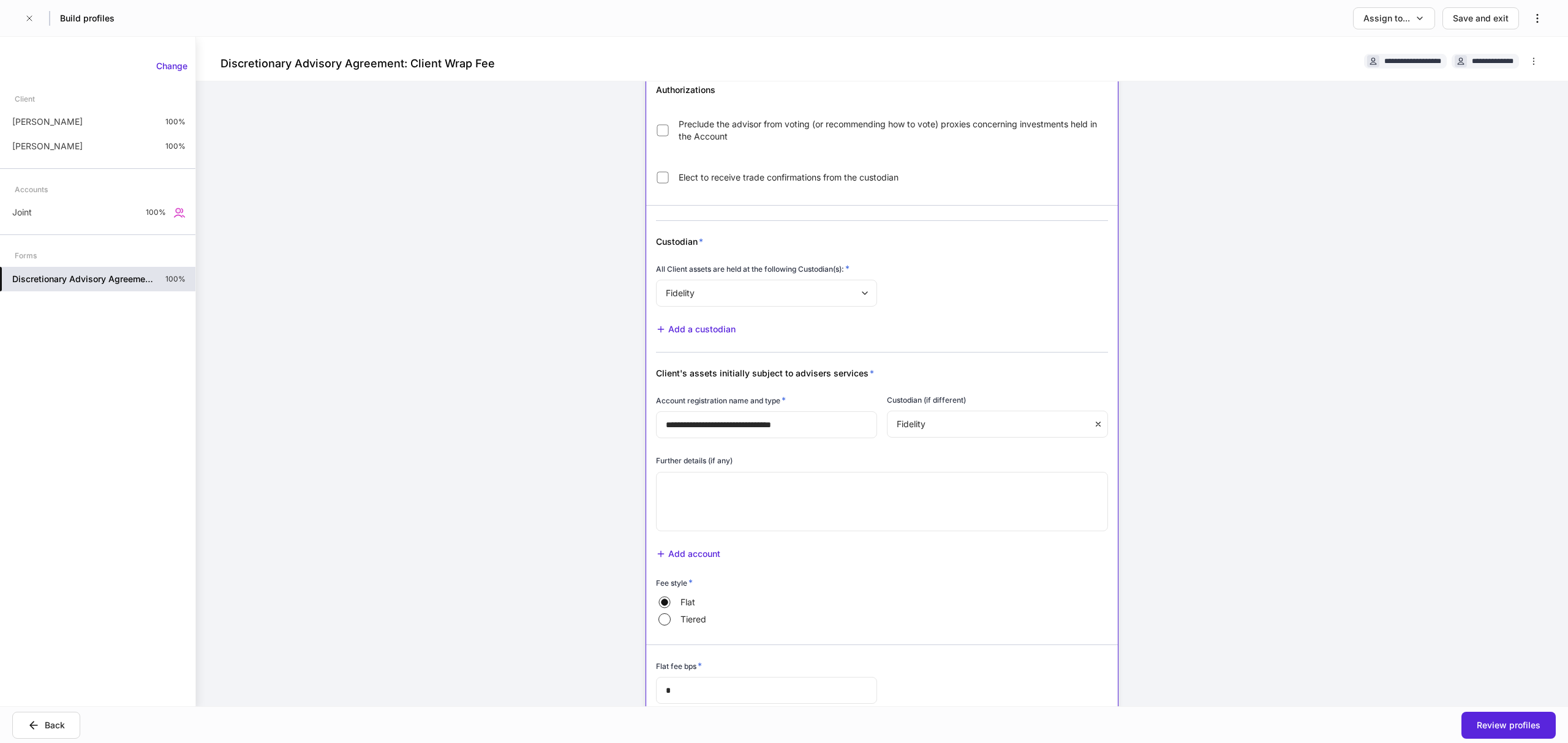
scroll to position [448, 0]
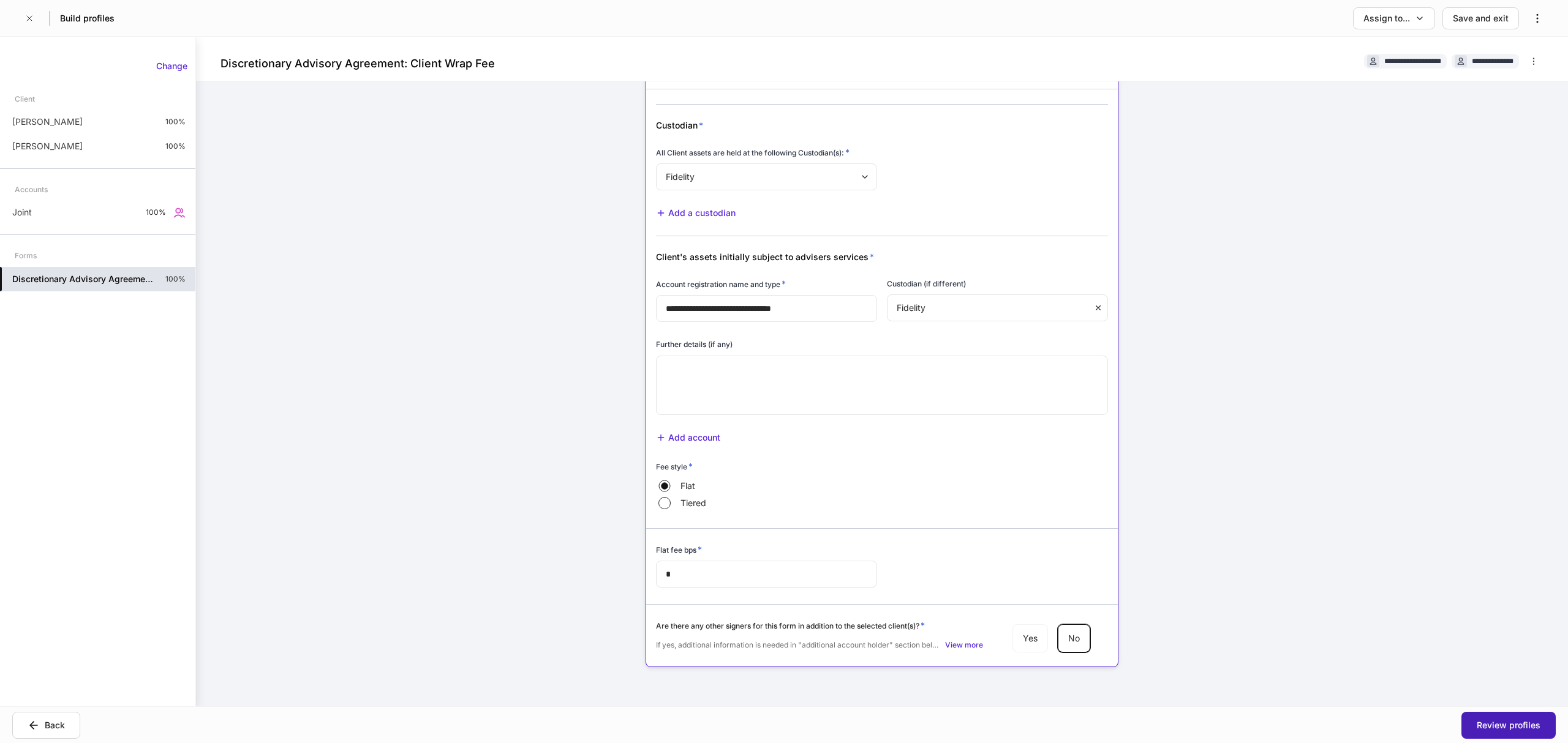
click at [1507, 730] on div "Review profiles" at bounding box center [1508, 726] width 64 height 12
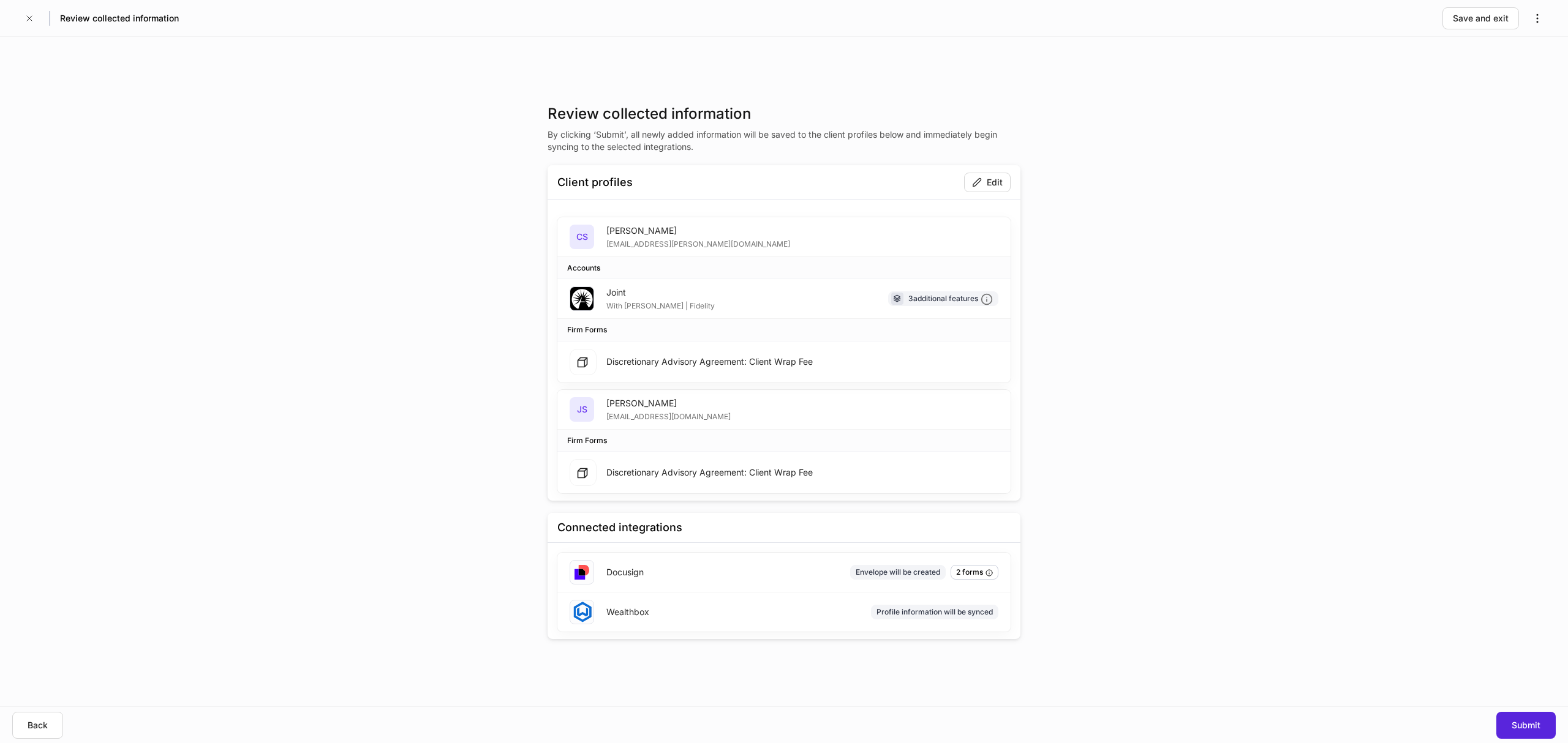
click at [55, 726] on button "Back" at bounding box center [37, 726] width 51 height 27
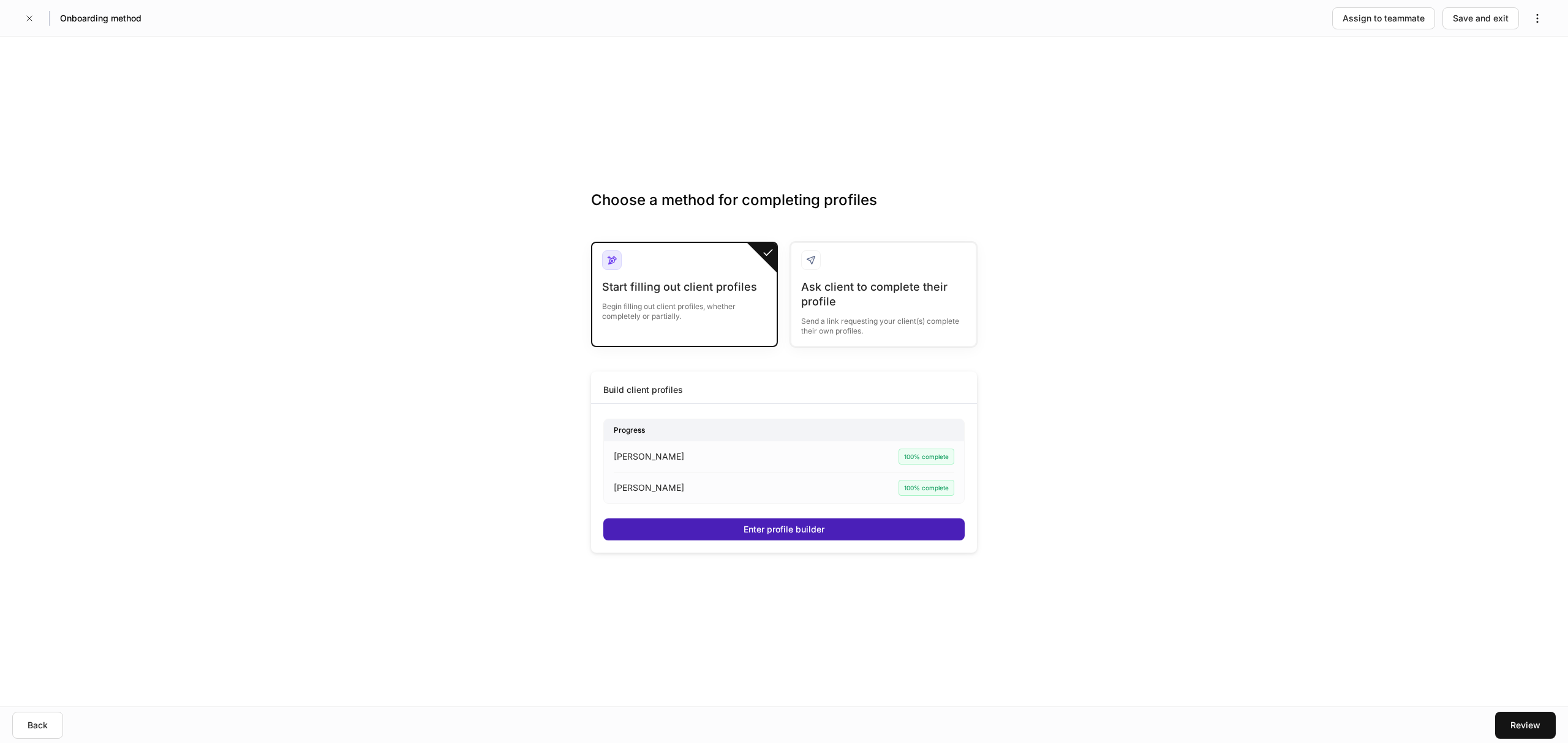
click at [784, 525] on div "Enter profile builder" at bounding box center [783, 529] width 80 height 12
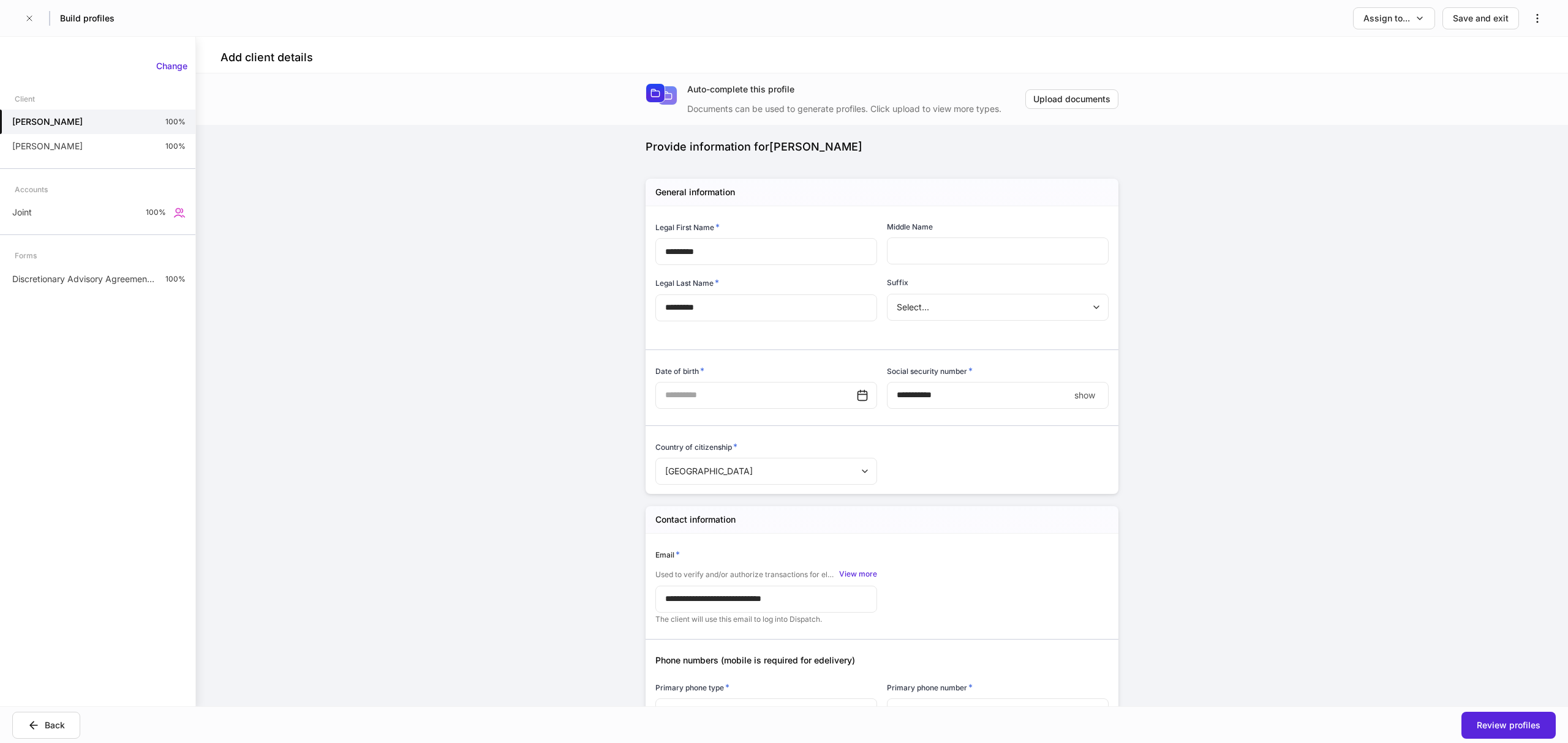
type input "**********"
click at [174, 70] on div "Change" at bounding box center [172, 66] width 32 height 12
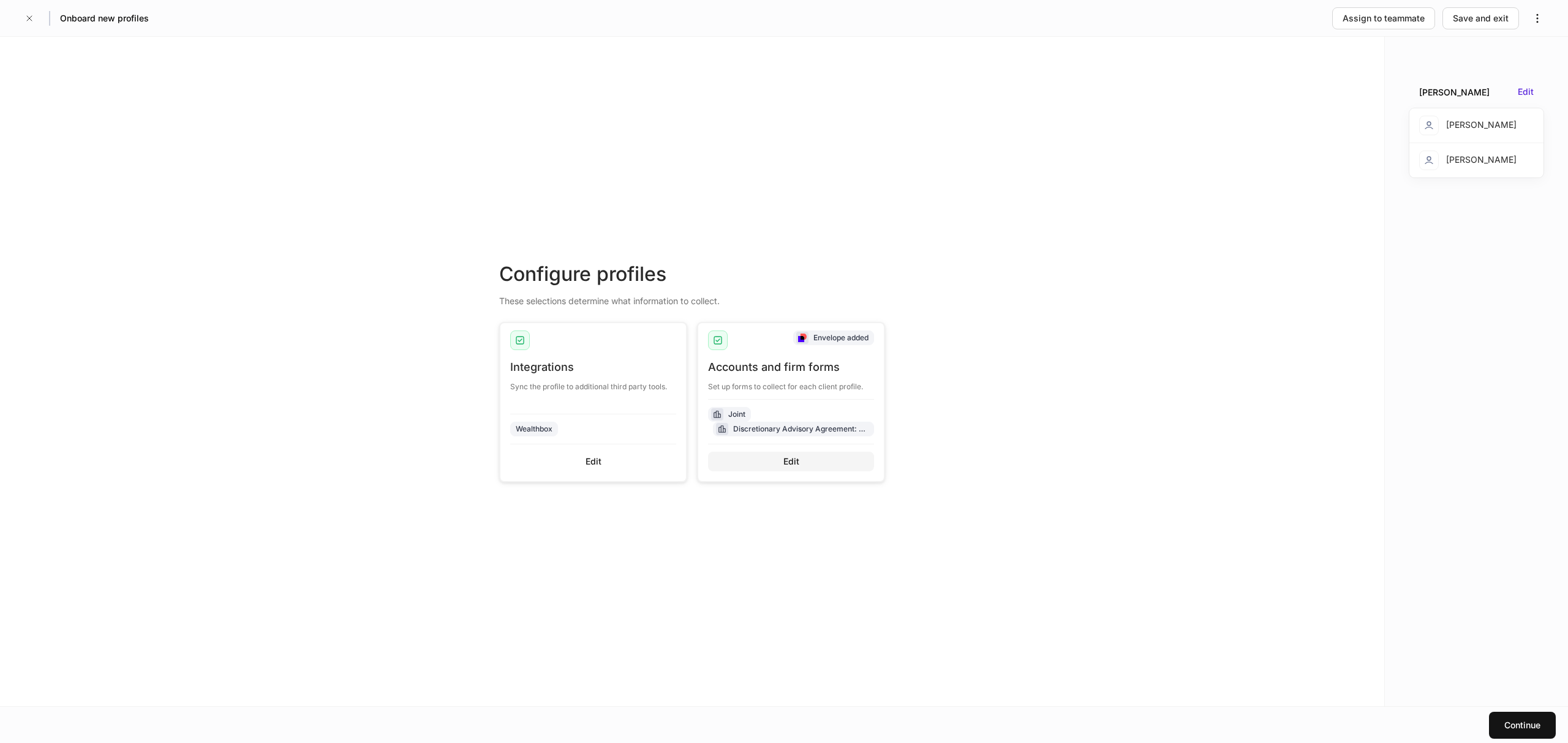
click at [788, 464] on div "Edit" at bounding box center [791, 461] width 16 height 12
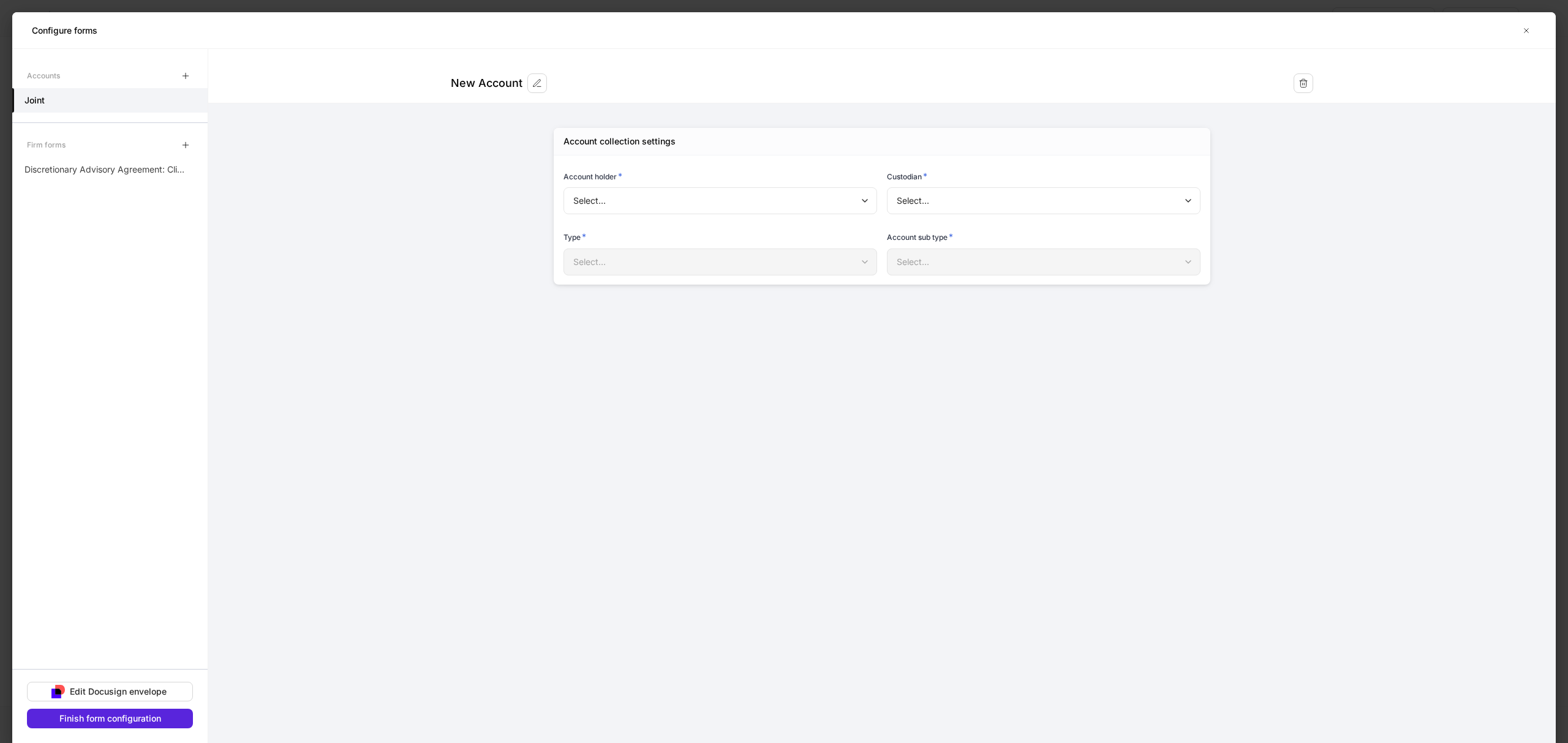
type input "**********"
type input "********"
type input "*****"
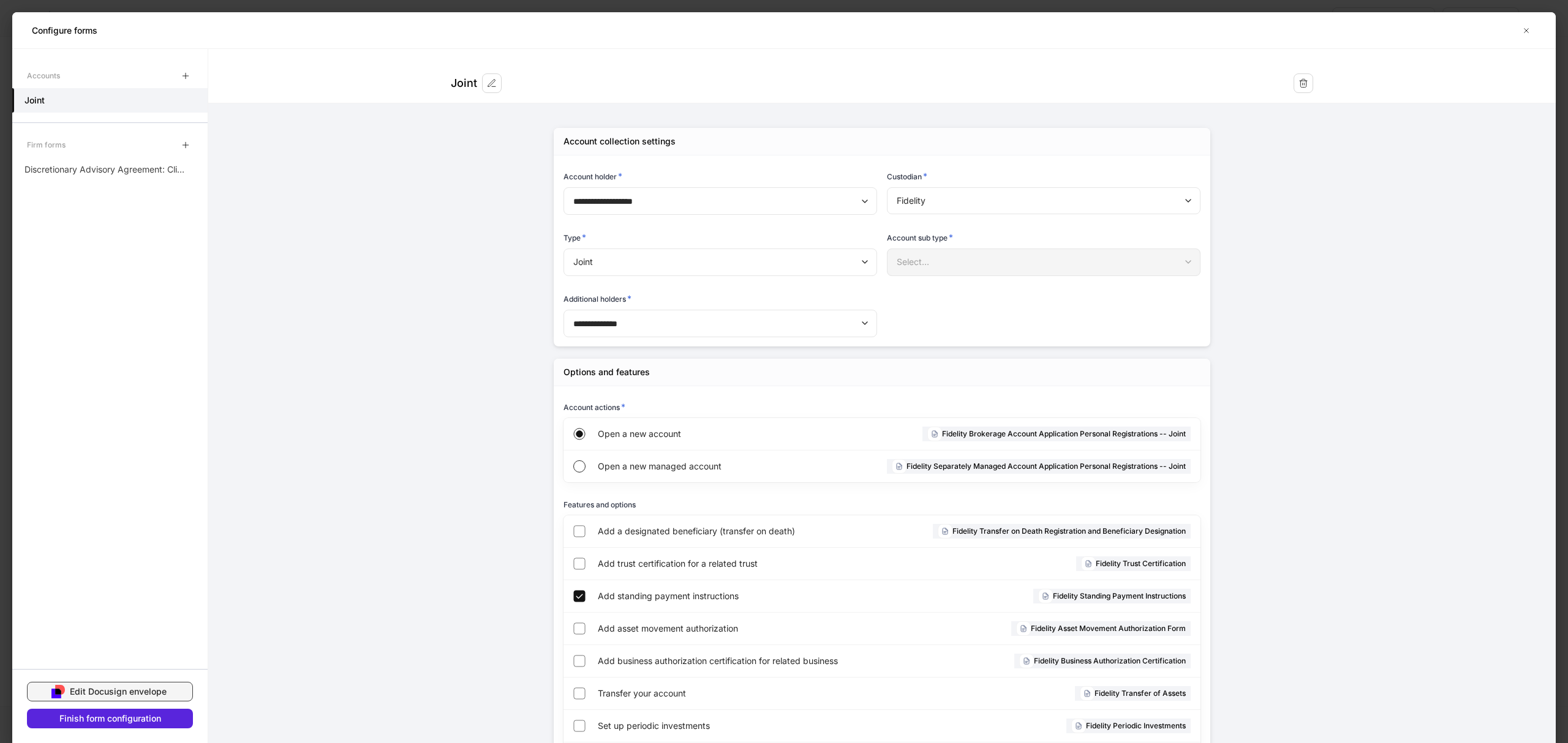
click at [95, 697] on div "Edit Docusign envelope" at bounding box center [118, 692] width 97 height 12
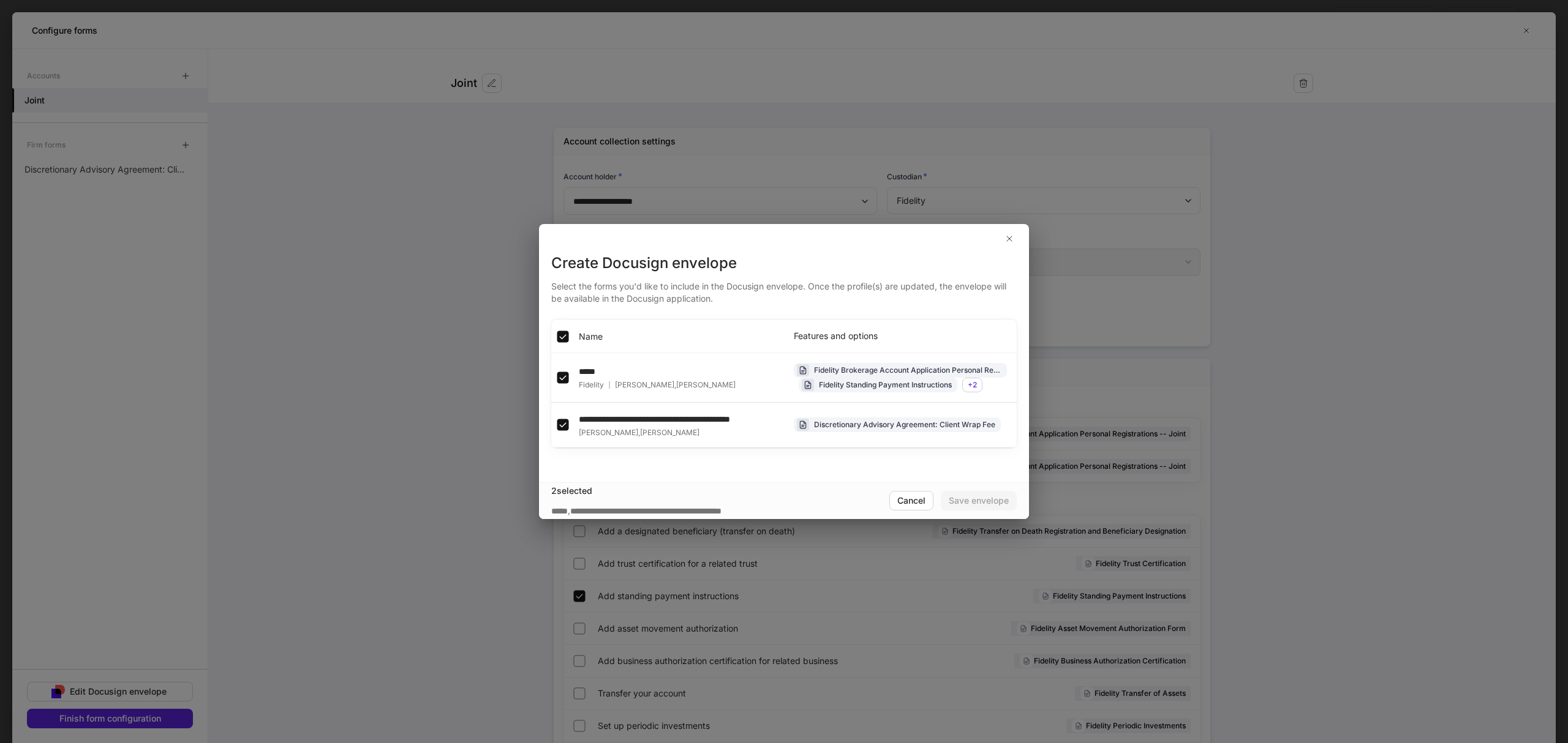
click at [1020, 234] on div at bounding box center [784, 238] width 490 height 29
click at [1013, 234] on icon "button" at bounding box center [1010, 239] width 10 height 10
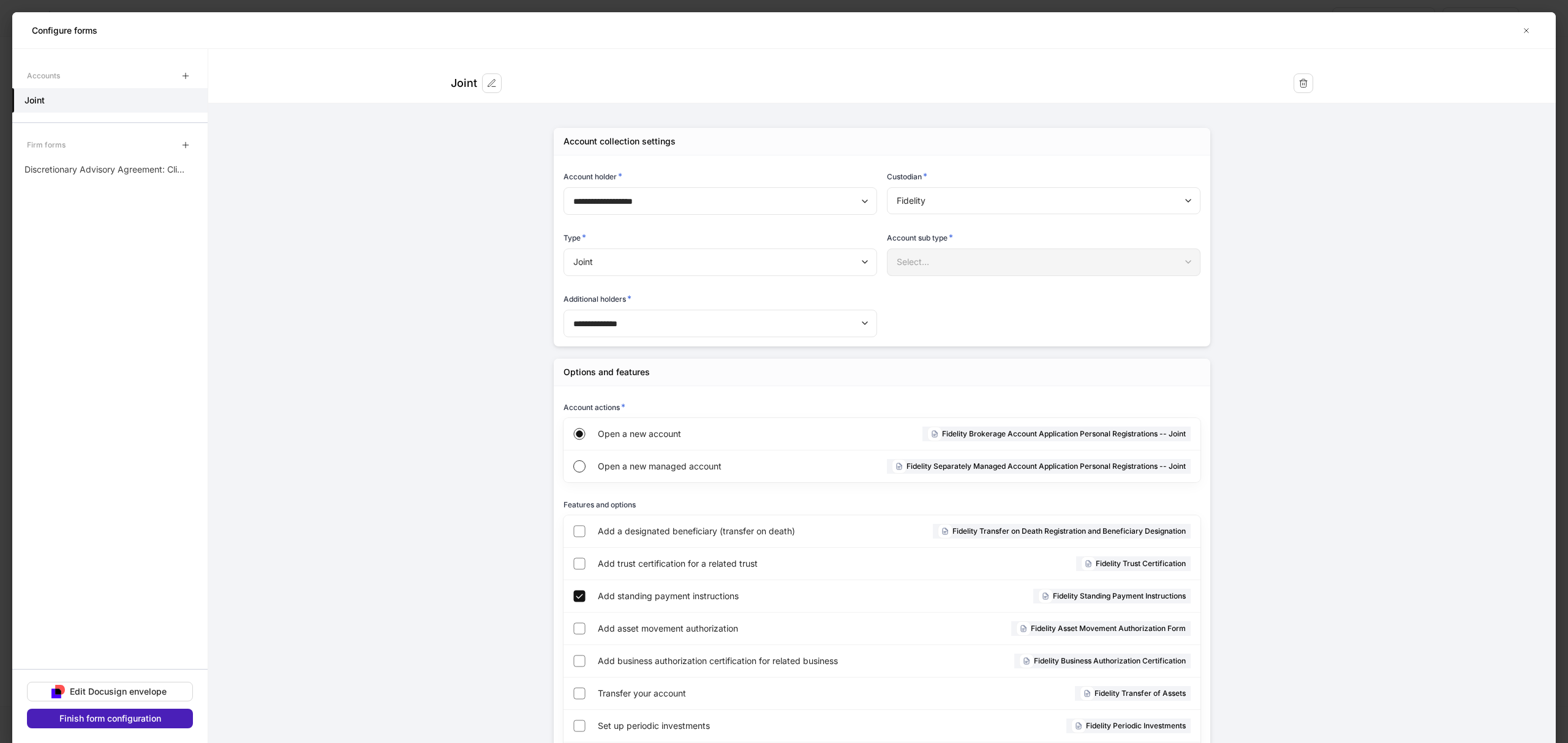
click at [102, 721] on div "Finish form configuration" at bounding box center [110, 718] width 102 height 12
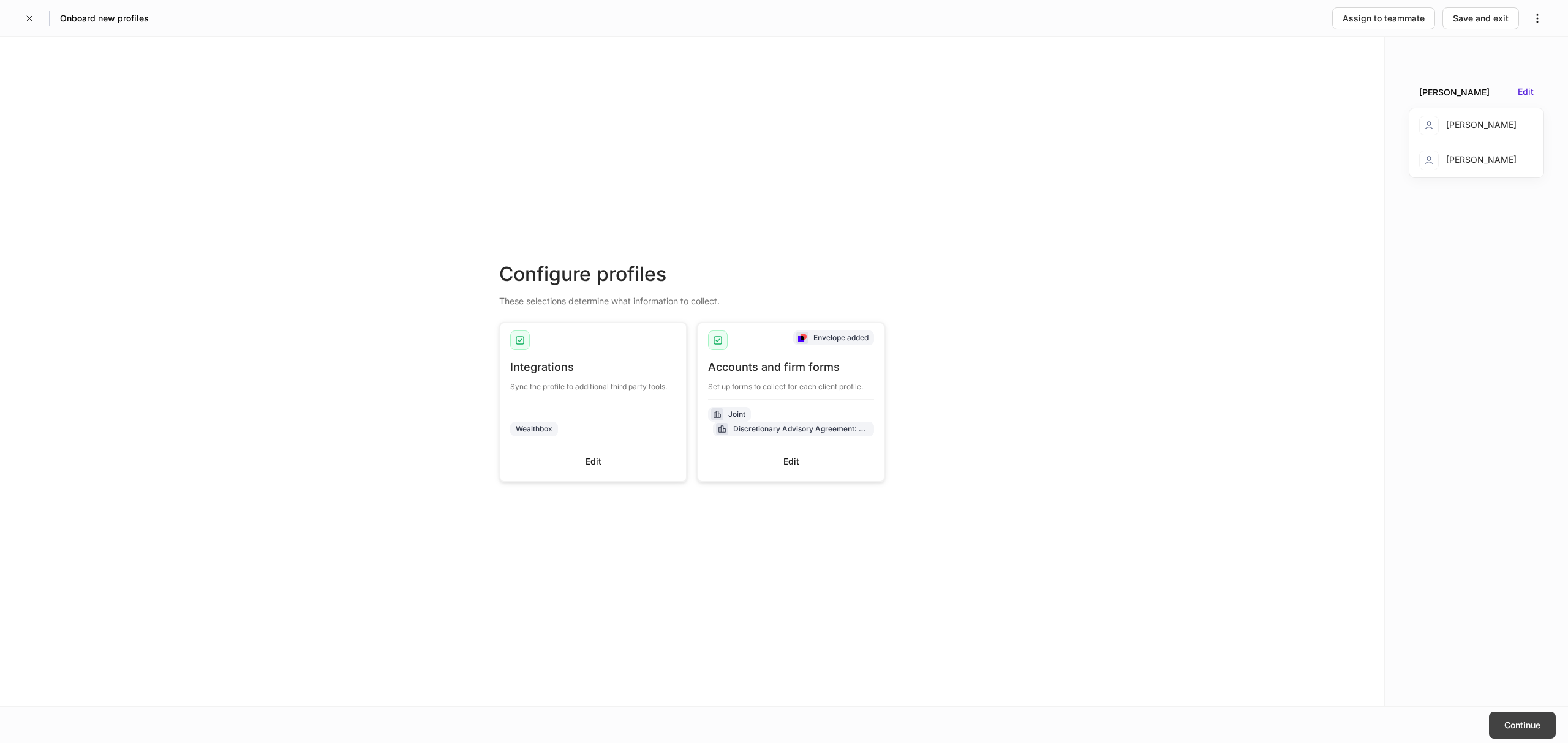
click at [1516, 723] on div "Continue" at bounding box center [1522, 726] width 37 height 12
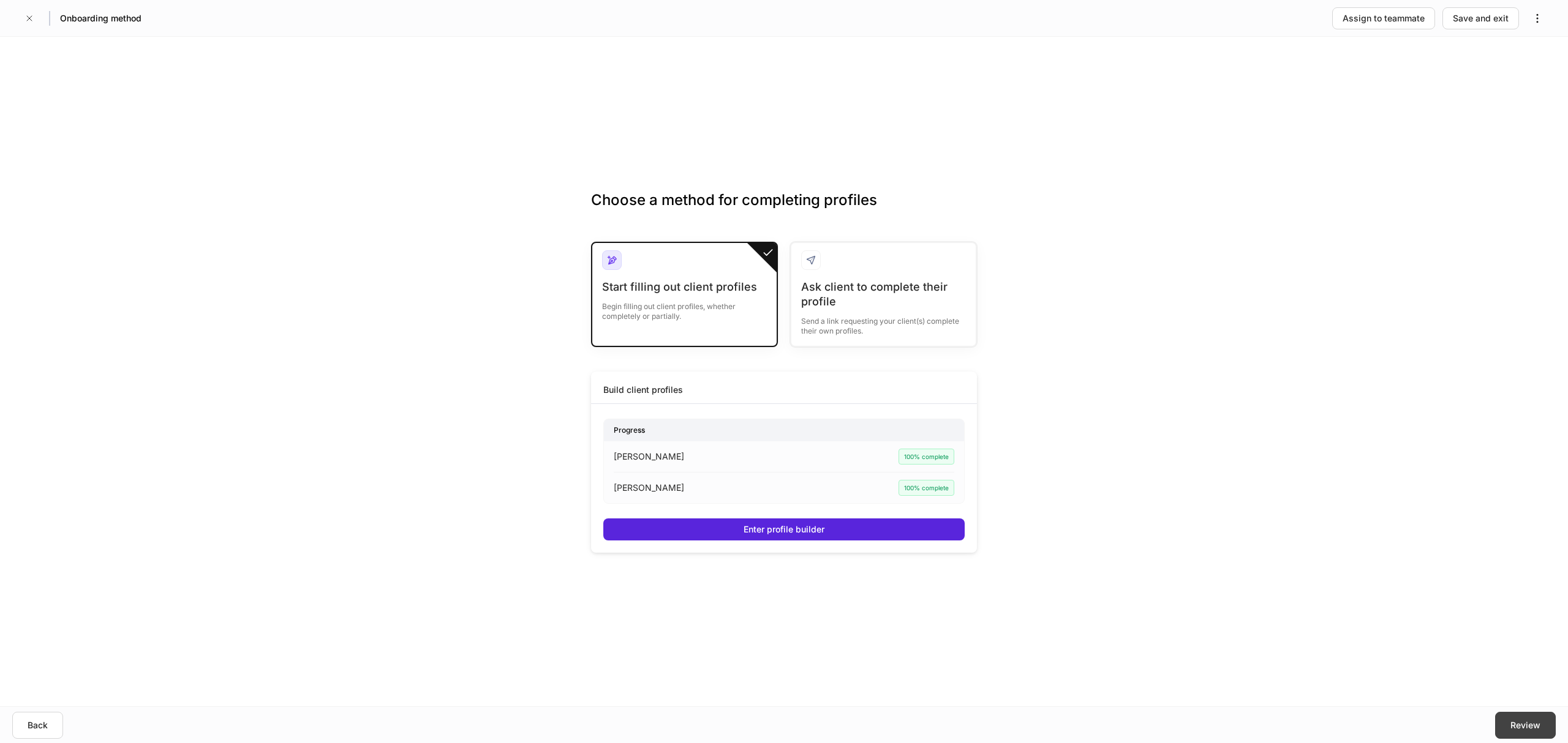
click at [1524, 726] on div "Review" at bounding box center [1526, 726] width 30 height 12
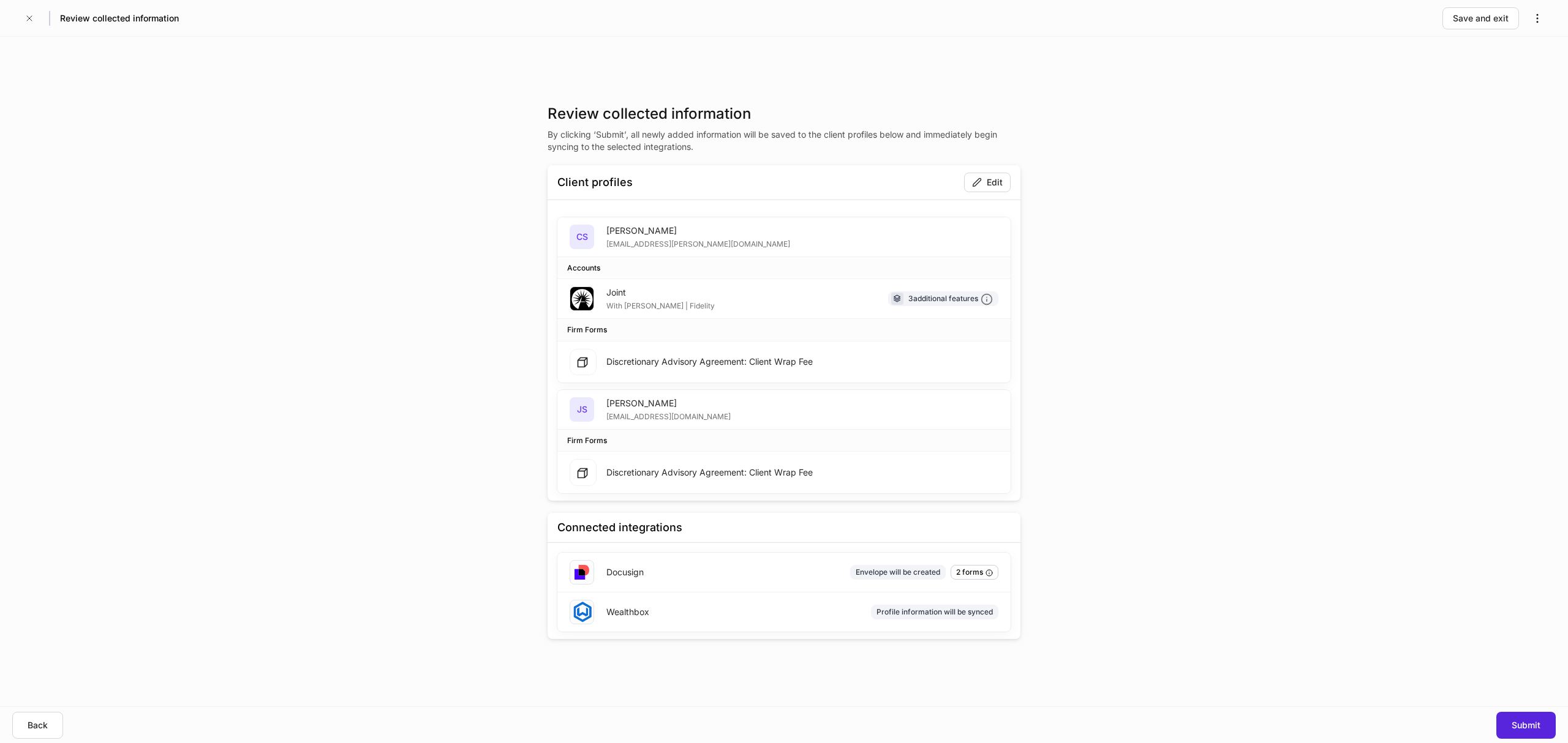
click at [1524, 726] on div "Submit" at bounding box center [1526, 726] width 29 height 12
click at [1519, 724] on div "Submit" at bounding box center [1526, 726] width 29 height 12
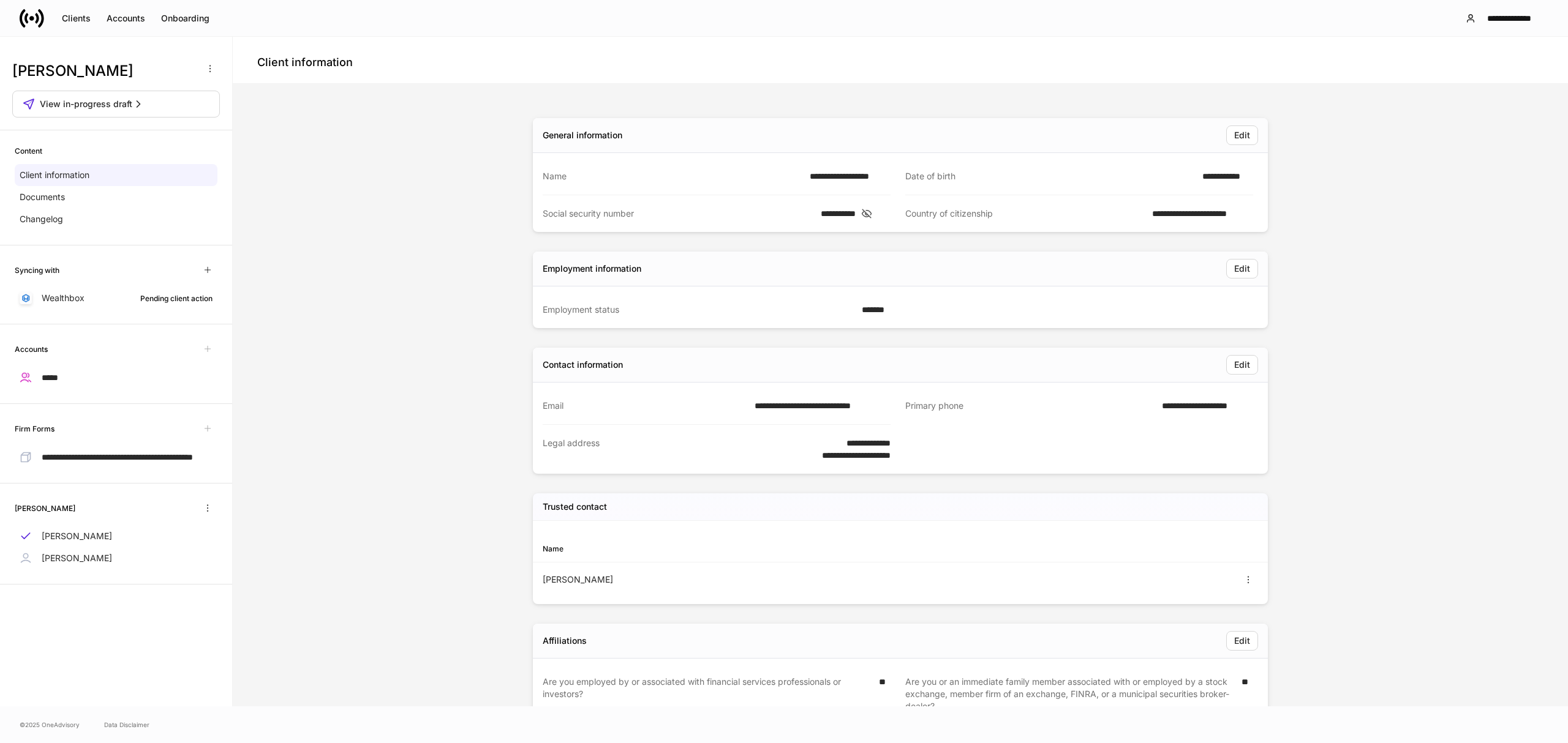
click at [27, 17] on icon at bounding box center [32, 18] width 25 height 25
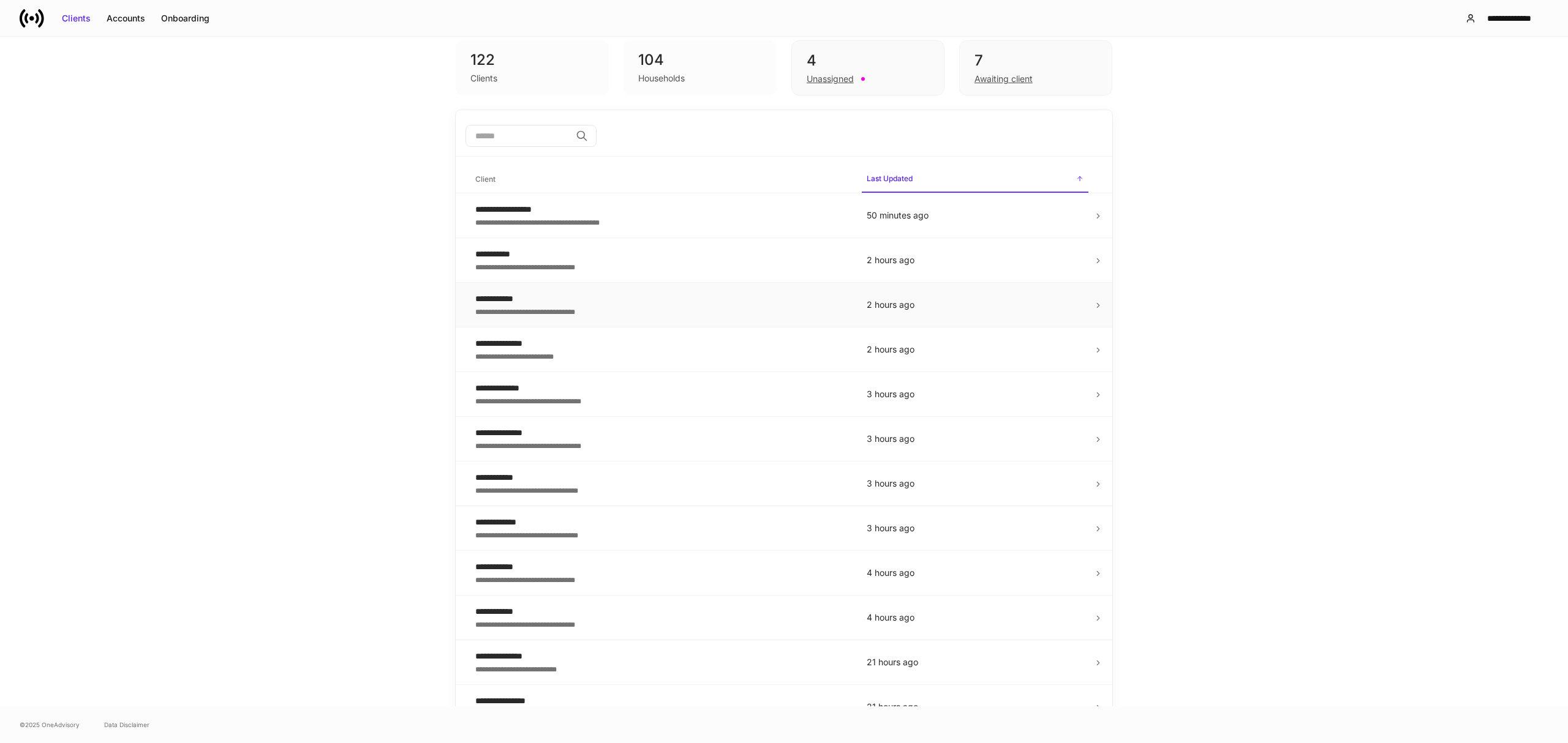
scroll to position [81, 0]
